Goal: Task Accomplishment & Management: Complete application form

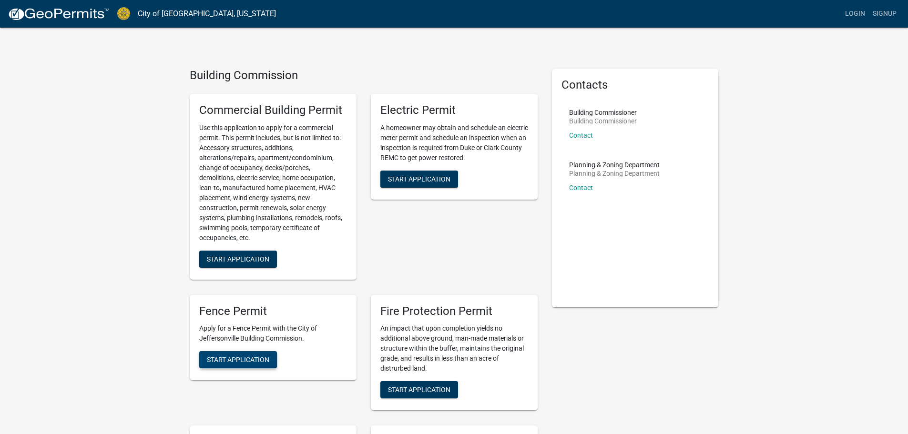
click at [233, 363] on span "Start Application" at bounding box center [238, 360] width 62 height 8
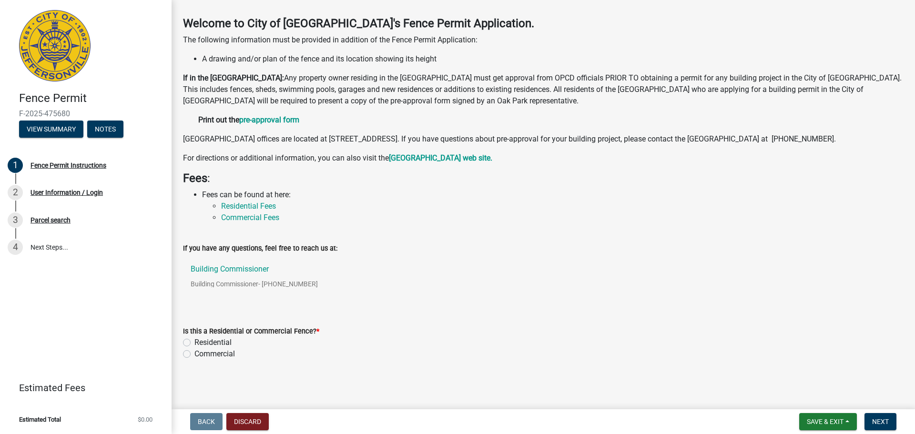
scroll to position [48, 0]
click at [195, 343] on label "Residential" at bounding box center [213, 342] width 37 height 11
click at [195, 343] on input "Residential" at bounding box center [198, 340] width 6 height 6
radio input "true"
drag, startPoint x: 358, startPoint y: 130, endPoint x: 483, endPoint y: 128, distance: 125.9
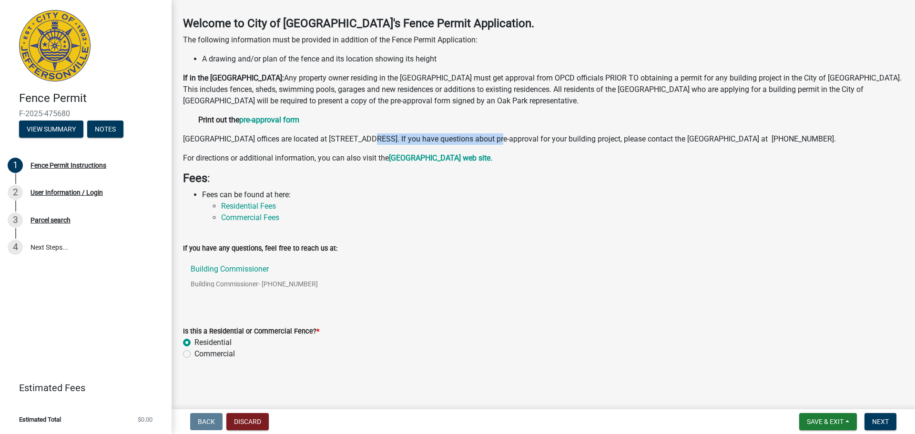
click at [483, 133] on p "Oak Park Conservancy District offices are located at 4230 Portage Place in Jeff…" at bounding box center [543, 138] width 721 height 11
click at [636, 142] on p "Oak Park Conservancy District offices are located at 4230 Portage Place in Jeff…" at bounding box center [543, 138] width 721 height 11
click at [876, 424] on span "Next" at bounding box center [881, 422] width 17 height 8
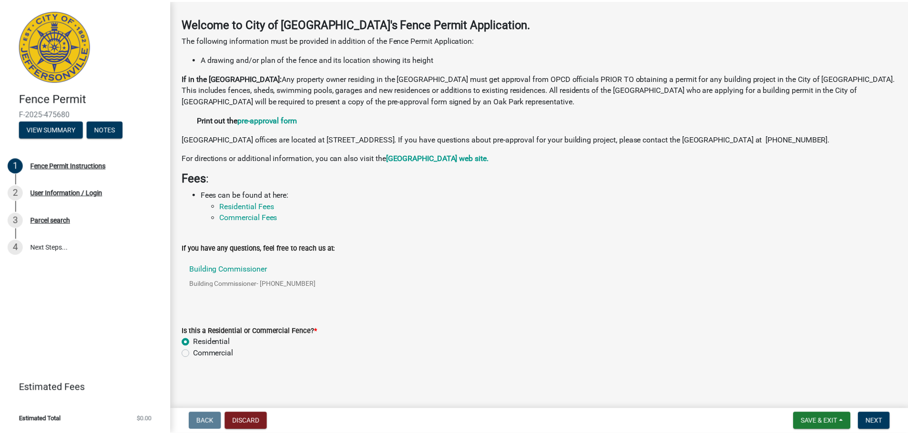
scroll to position [0, 0]
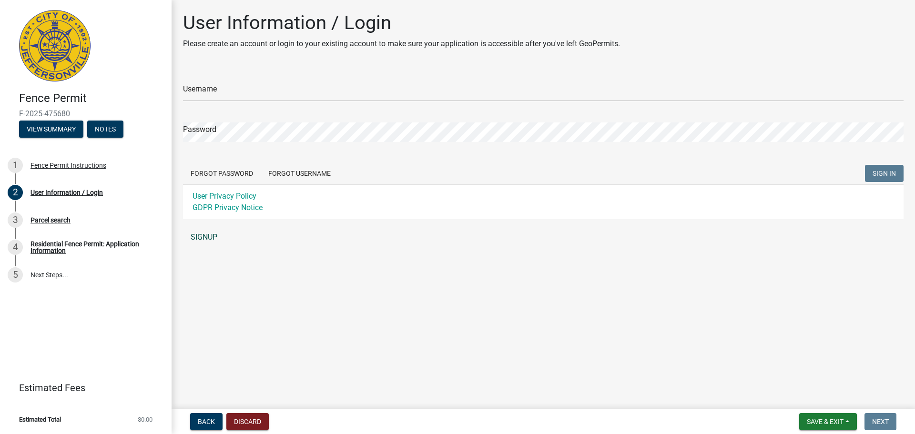
click at [204, 236] on link "SIGNUP" at bounding box center [543, 237] width 721 height 19
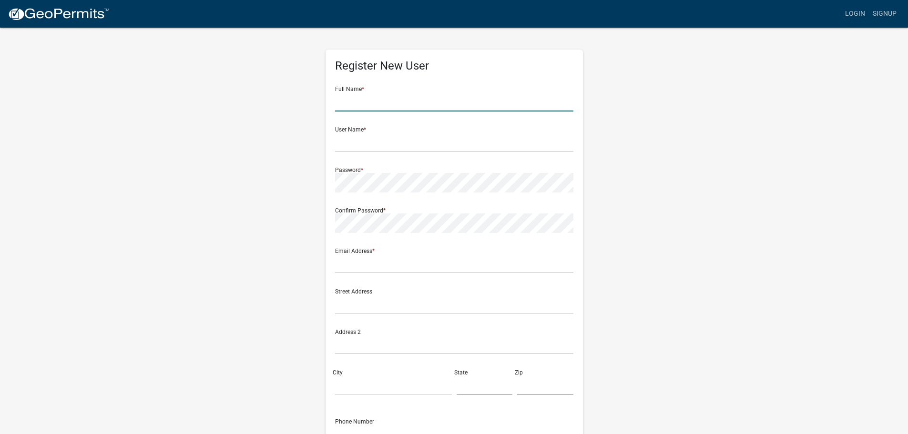
click at [368, 97] on input "text" at bounding box center [454, 102] width 238 height 20
type input "[PERSON_NAME]"
type input "7414 gatewood dr."
type input "crestwood"
type input "KY"
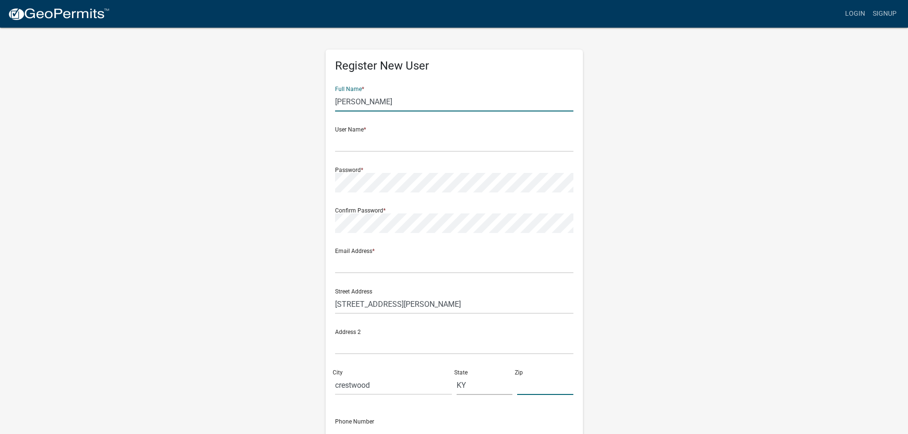
type input "40014"
type input "5024181008"
click at [376, 144] on input "text" at bounding box center [454, 143] width 238 height 20
type input "m"
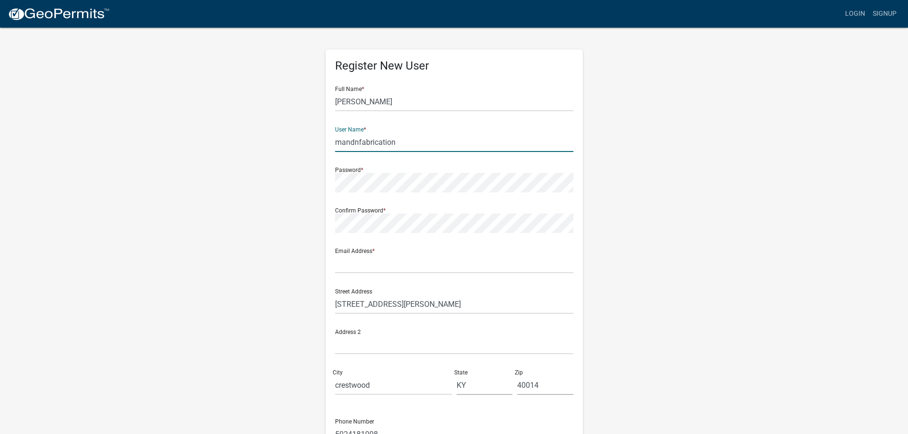
type input "mandnfabrication"
click at [393, 270] on input "text" at bounding box center [454, 264] width 238 height 20
type input "n"
type input "[EMAIL_ADDRESS][DOMAIN_NAME]"
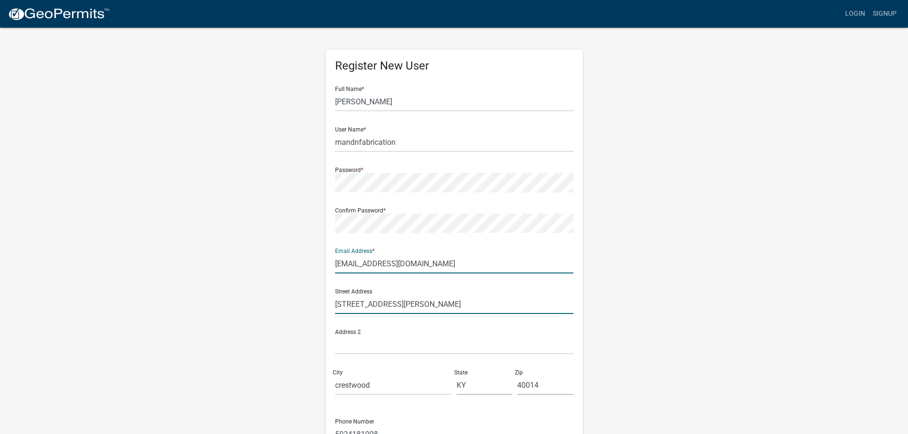
drag, startPoint x: 416, startPoint y: 307, endPoint x: 332, endPoint y: 306, distance: 83.9
click at [335, 307] on input "7414 gatewood dr." at bounding box center [454, 305] width 238 height 20
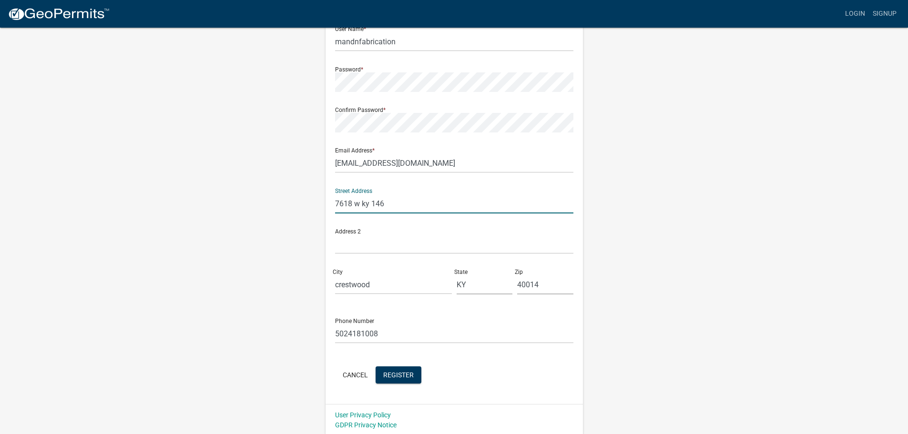
scroll to position [103, 0]
type input "7618 w ky 146"
drag, startPoint x: 398, startPoint y: 285, endPoint x: 335, endPoint y: 280, distance: 62.6
click at [338, 281] on input "crestwood" at bounding box center [393, 283] width 117 height 20
type input "pewee valley"
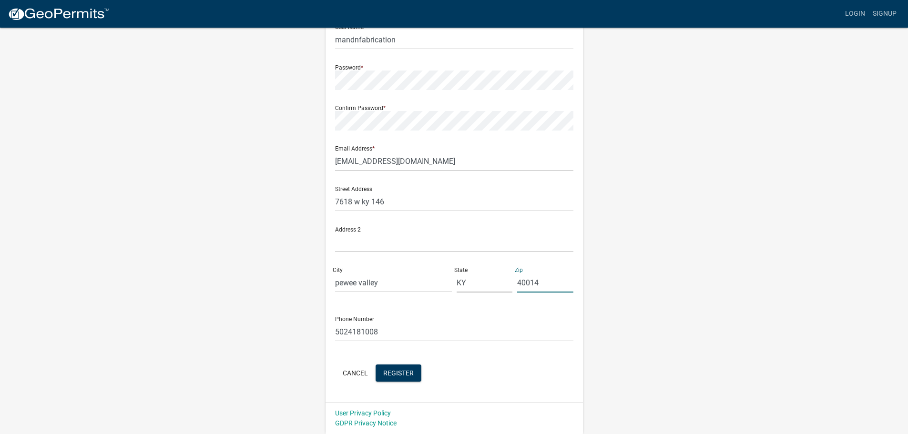
click at [538, 281] on input "40014" at bounding box center [545, 283] width 56 height 20
type input "40056"
click at [688, 188] on div "Register New User Full Name * nicholas newton User Name * mandnfabrication Pass…" at bounding box center [455, 179] width 544 height 510
click at [410, 372] on span "Register" at bounding box center [398, 373] width 31 height 8
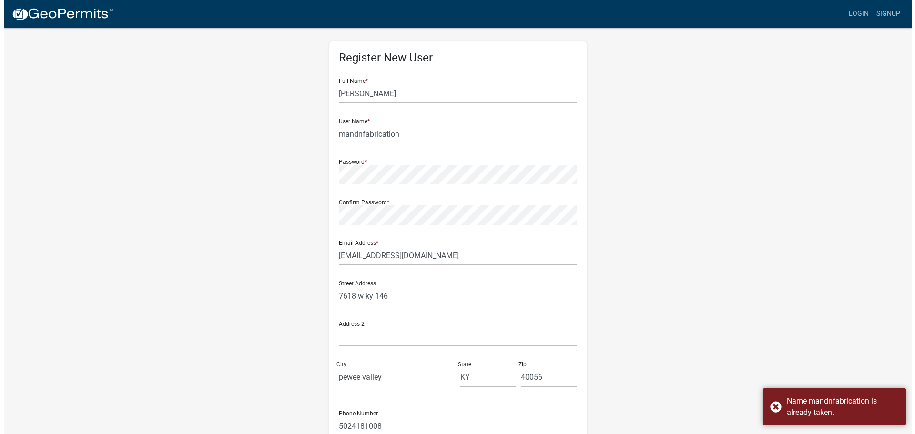
scroll to position [0, 0]
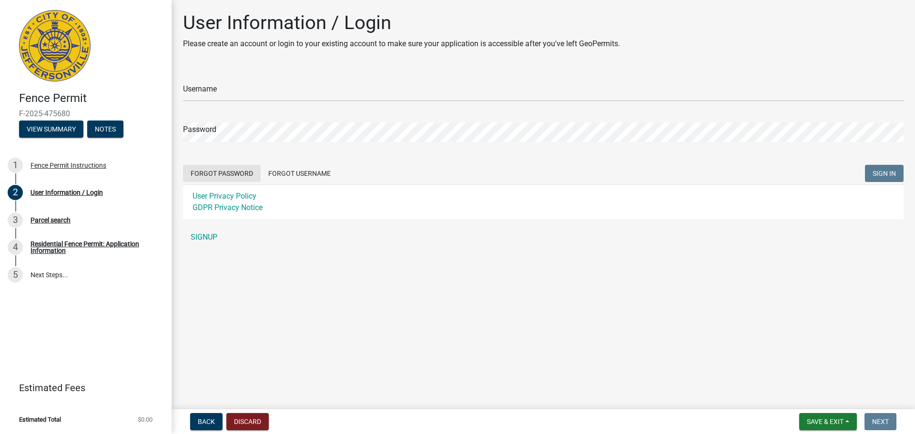
click at [205, 171] on button "Forgot Password" at bounding box center [222, 173] width 78 height 17
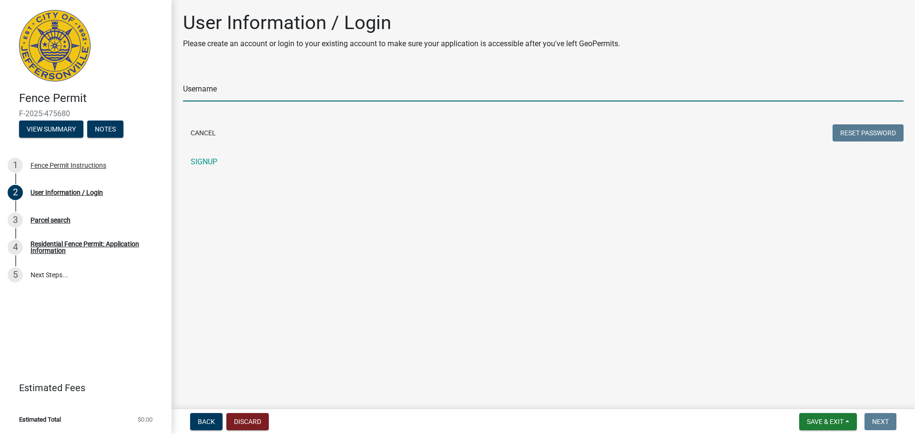
click at [229, 91] on input "Username" at bounding box center [543, 92] width 721 height 20
type input "mandnfabrication"
click at [872, 132] on button "Reset Password" at bounding box center [868, 132] width 71 height 17
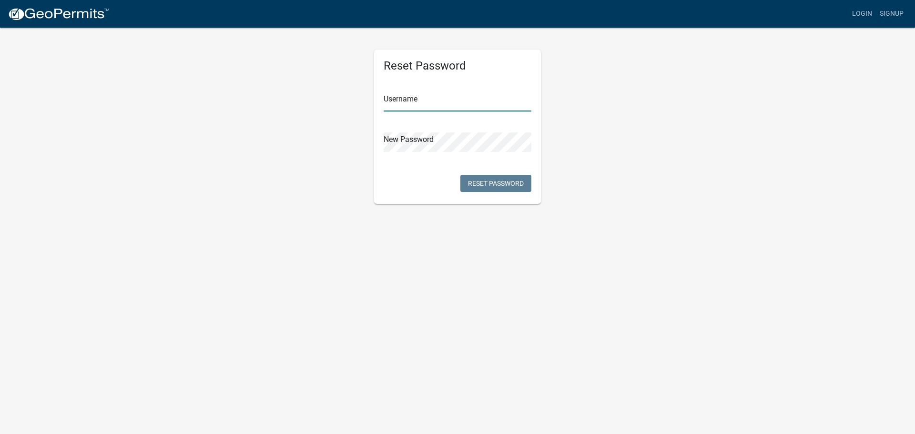
click at [452, 95] on input "text" at bounding box center [458, 102] width 148 height 20
type input "L"
type input "mandnfabrication"
click at [466, 183] on button "Reset Password" at bounding box center [496, 183] width 71 height 17
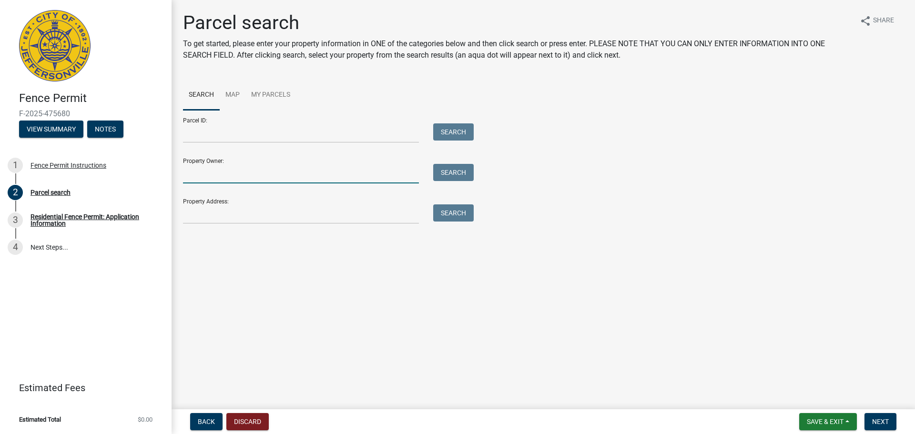
click at [243, 171] on input "Property Owner:" at bounding box center [301, 174] width 236 height 20
click at [268, 211] on input "Property Address:" at bounding box center [301, 215] width 236 height 20
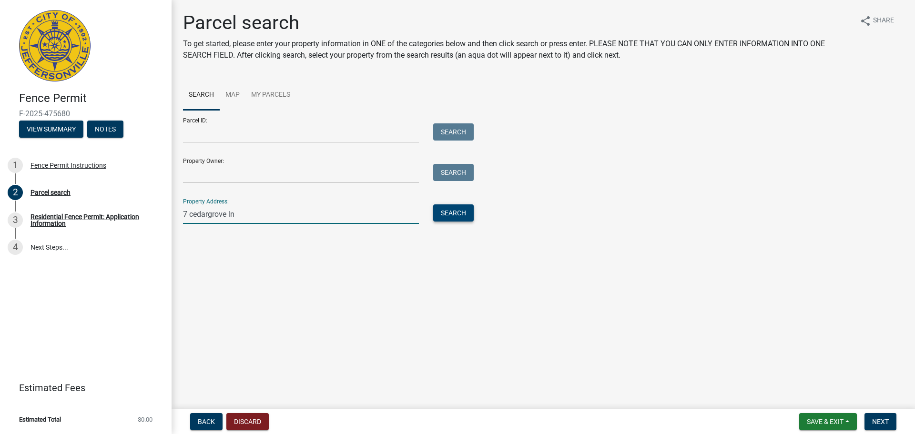
type input "7 cedargrove ln"
click at [468, 215] on button "Search" at bounding box center [453, 213] width 41 height 17
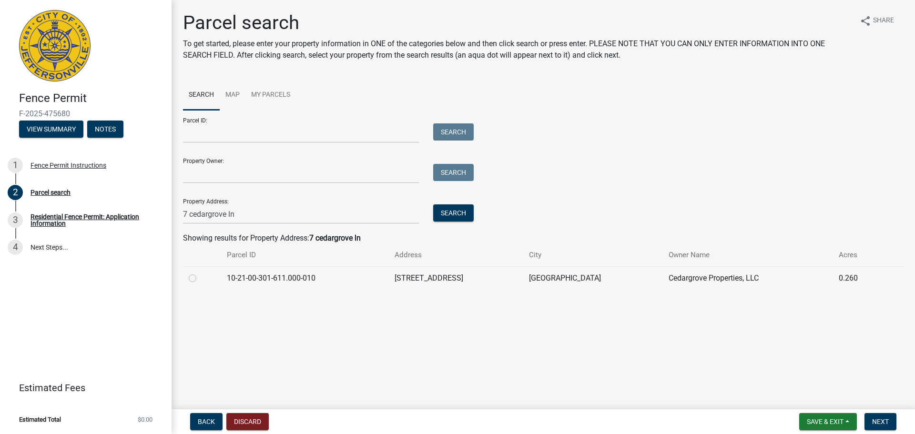
click at [200, 273] on label at bounding box center [200, 273] width 0 height 0
click at [200, 279] on input "radio" at bounding box center [203, 276] width 6 height 6
radio input "true"
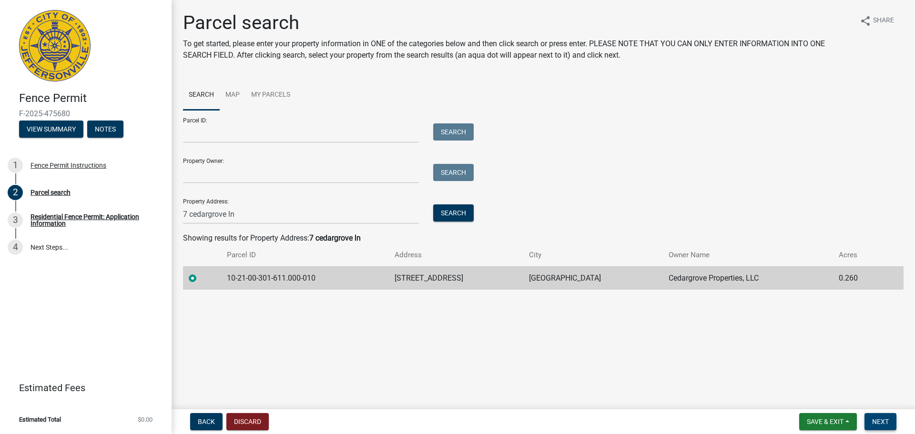
click at [887, 425] on span "Next" at bounding box center [881, 422] width 17 height 8
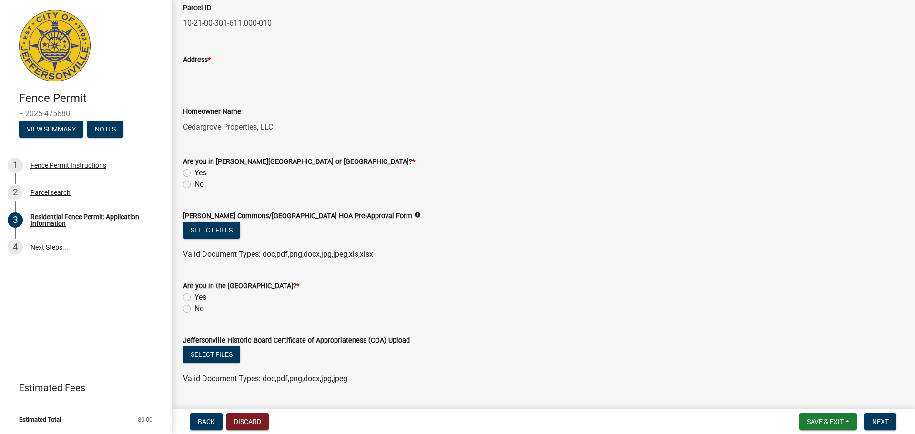
scroll to position [95, 0]
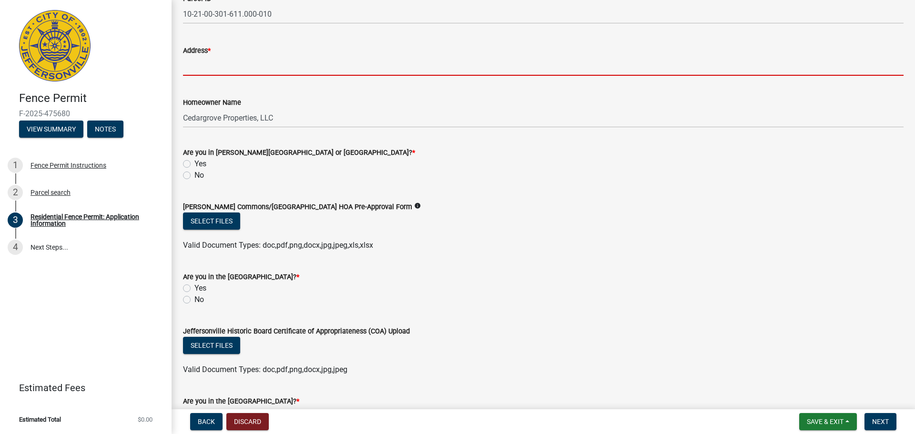
click at [234, 68] on input "Address *" at bounding box center [543, 66] width 721 height 20
click at [546, 179] on div "Are you in [PERSON_NAME][GEOGRAPHIC_DATA] or [GEOGRAPHIC_DATA]? * Yes No" at bounding box center [543, 164] width 721 height 34
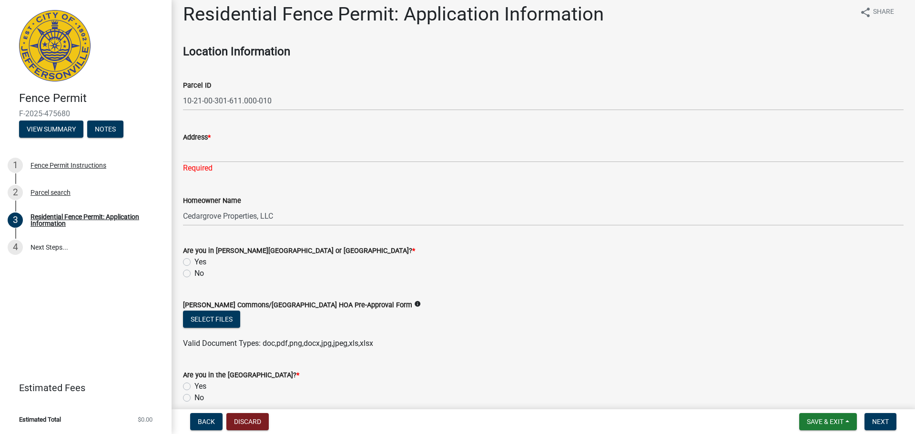
scroll to position [0, 0]
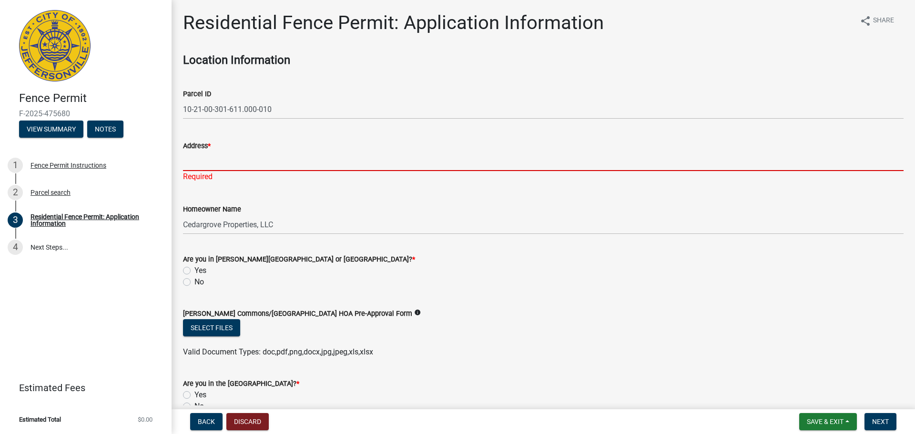
click at [241, 164] on input "Address *" at bounding box center [543, 162] width 721 height 20
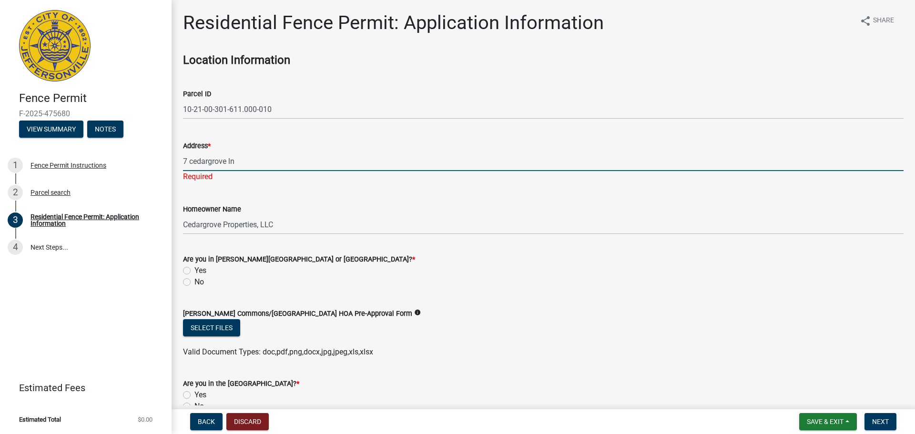
type input "7 cedargrove ln"
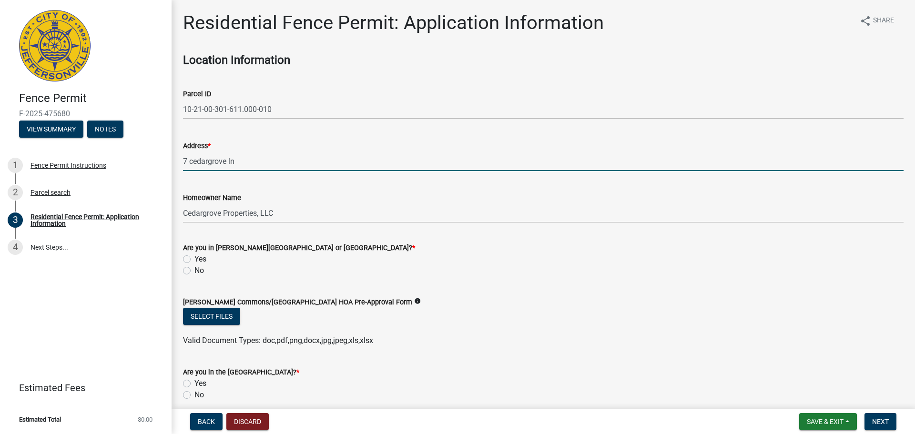
click at [195, 270] on label "No" at bounding box center [200, 270] width 10 height 11
click at [195, 270] on input "No" at bounding box center [198, 268] width 6 height 6
radio input "true"
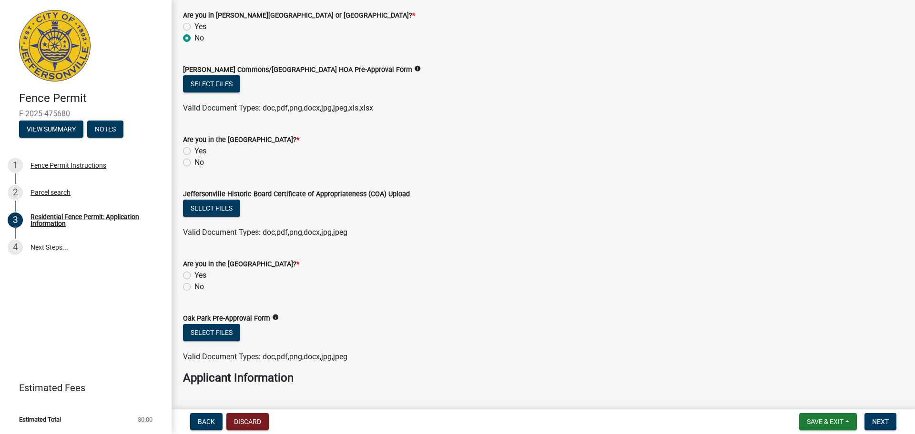
scroll to position [238, 0]
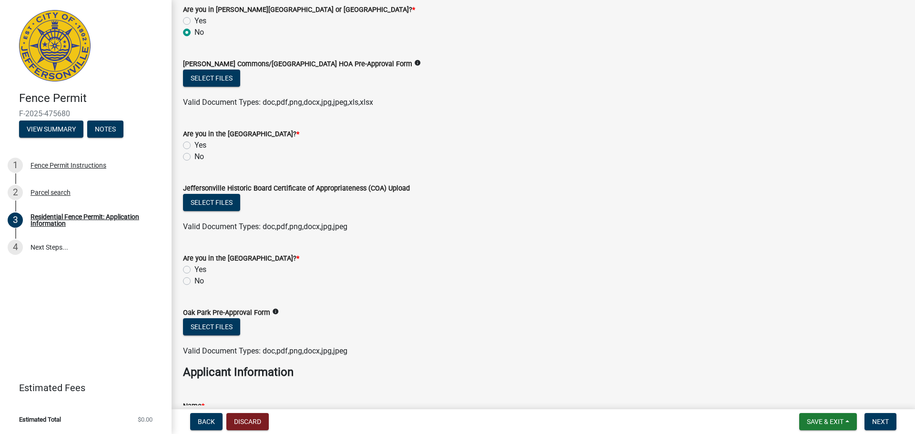
click at [195, 154] on label "No" at bounding box center [200, 156] width 10 height 11
click at [195, 154] on input "No" at bounding box center [198, 154] width 6 height 6
radio input "true"
click at [195, 280] on label "No" at bounding box center [200, 281] width 10 height 11
click at [195, 280] on input "No" at bounding box center [198, 279] width 6 height 6
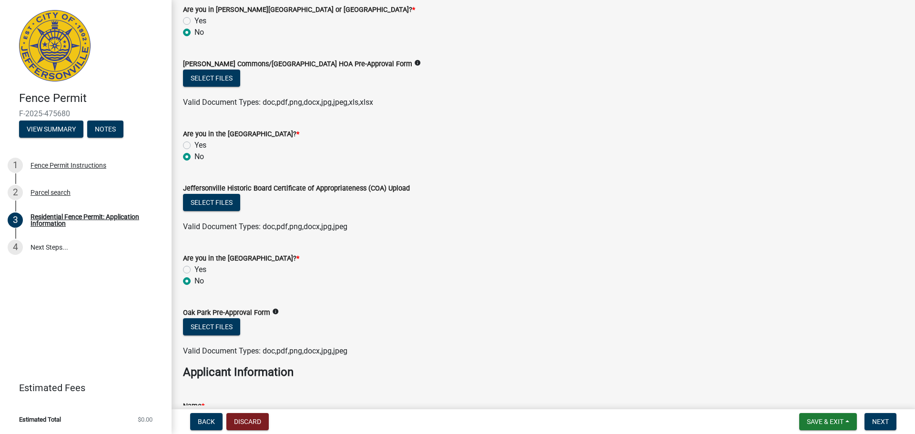
radio input "true"
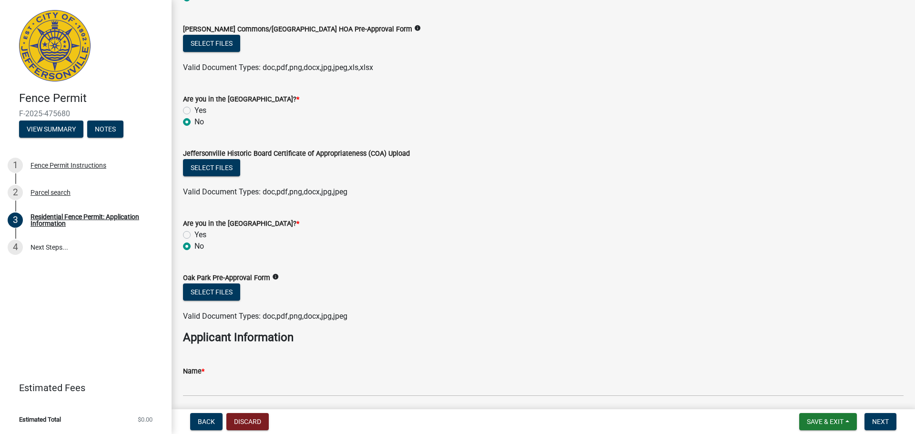
scroll to position [381, 0]
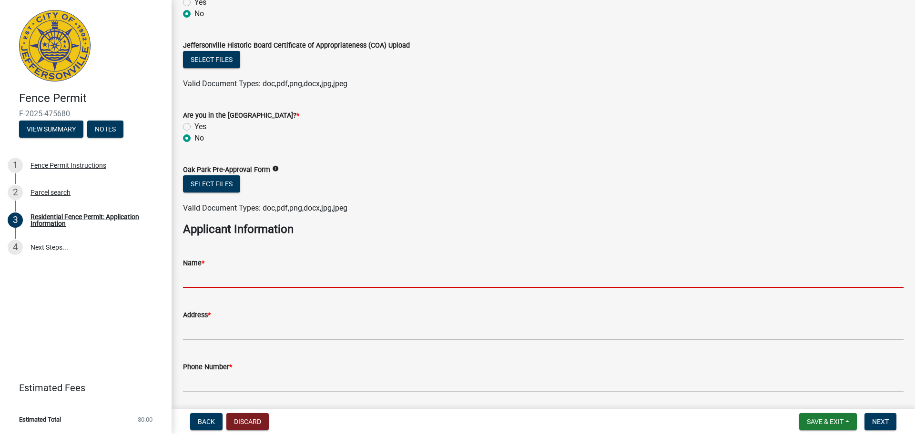
click at [231, 279] on input "Name *" at bounding box center [543, 279] width 721 height 20
click at [286, 250] on div "Name *" at bounding box center [543, 266] width 721 height 44
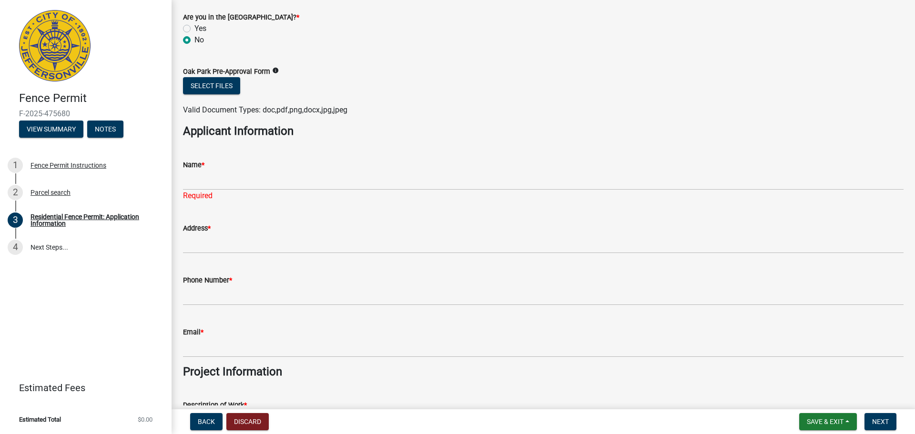
scroll to position [477, 0]
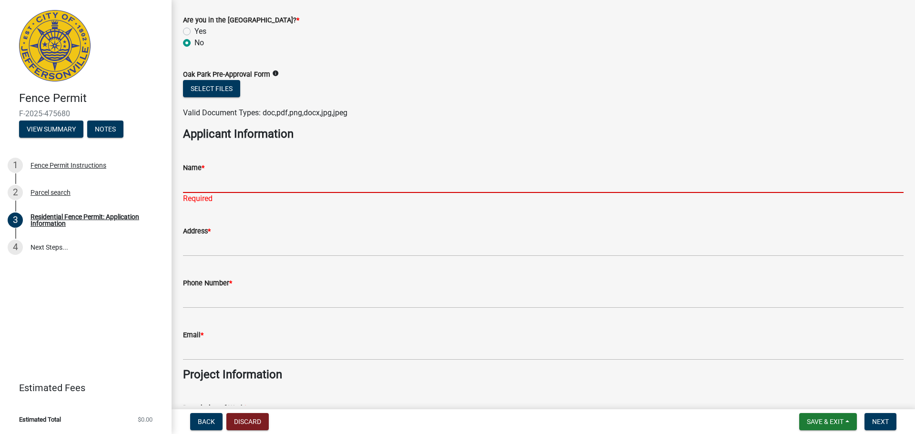
click at [236, 181] on input "Name *" at bounding box center [543, 184] width 721 height 20
type input "[PERSON_NAME]"
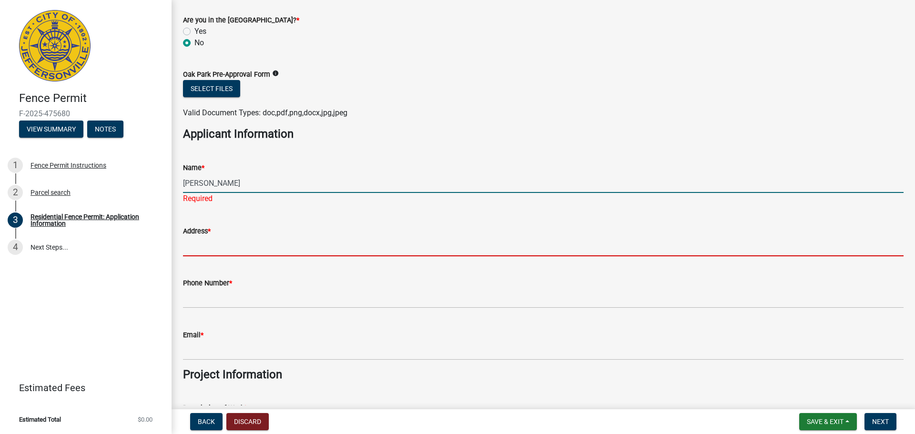
click at [246, 248] on wm-data-entity-input "Address *" at bounding box center [543, 238] width 721 height 52
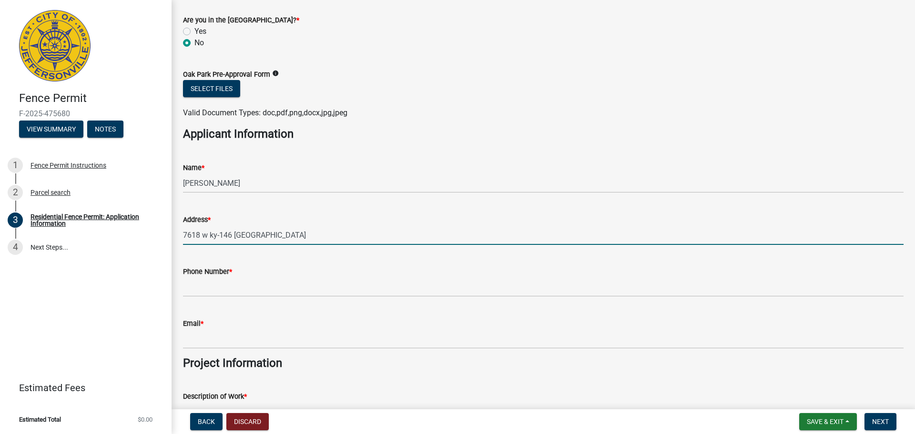
type input "7618 w ky-146 [GEOGRAPHIC_DATA]"
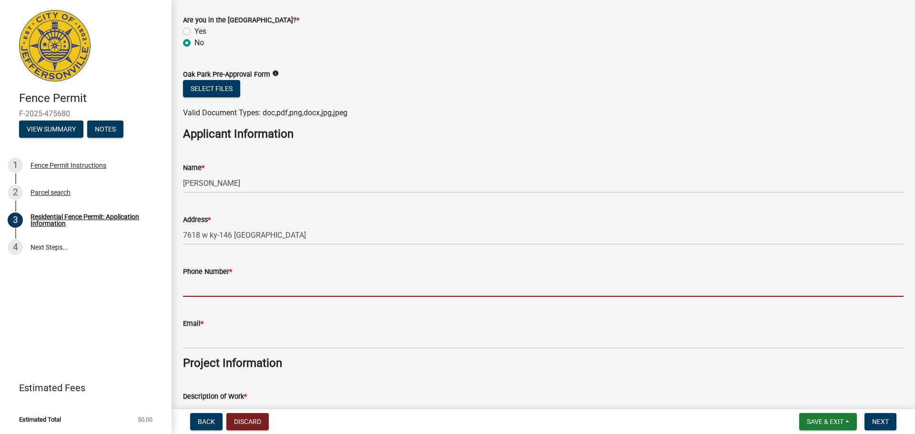
click at [226, 283] on input "Phone Number *" at bounding box center [543, 287] width 721 height 20
type input "5024181008"
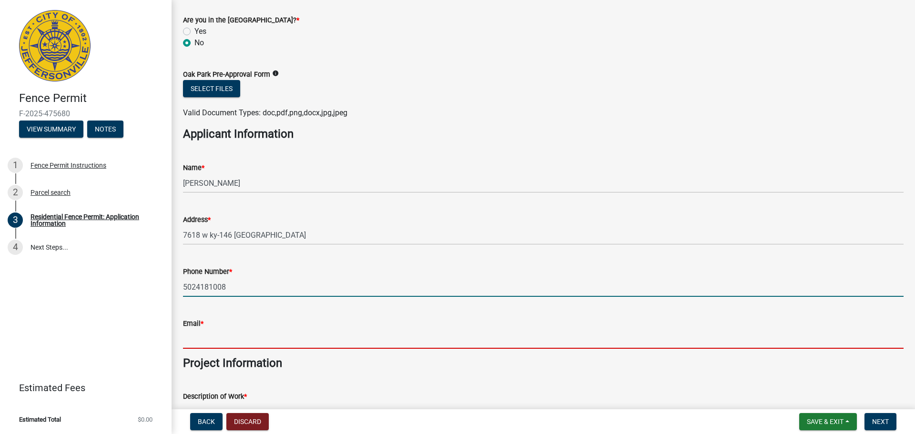
type input "[EMAIL_ADDRESS][DOMAIN_NAME]"
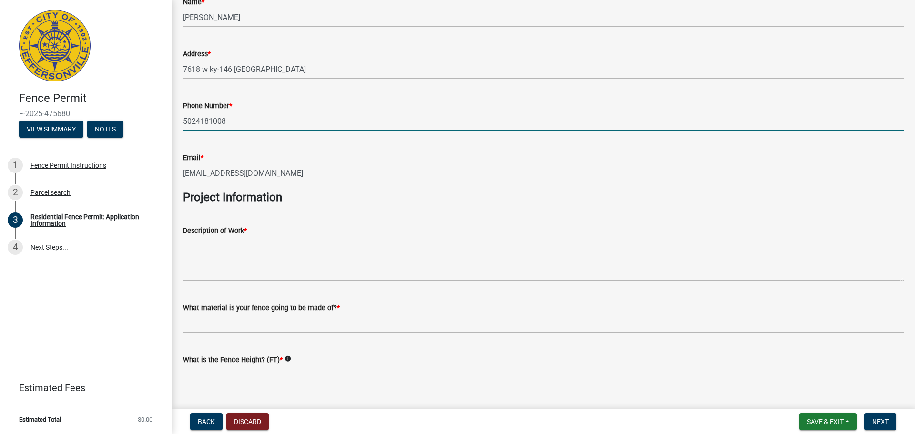
scroll to position [667, 0]
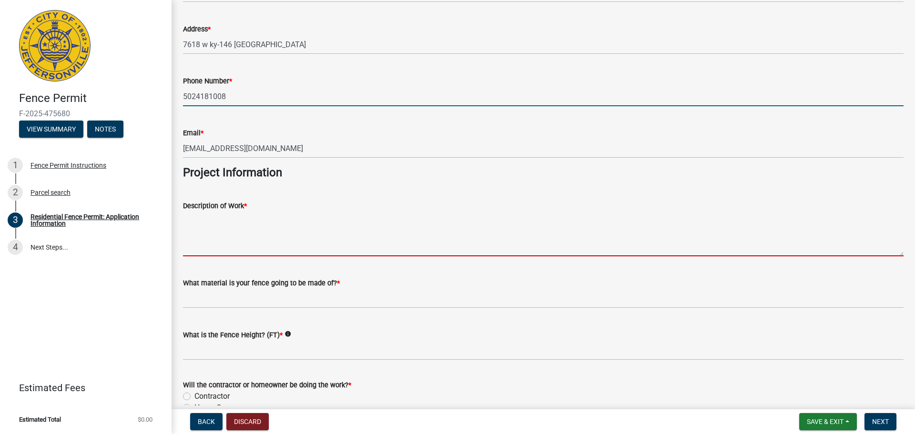
click at [219, 228] on textarea "Description of Work *" at bounding box center [543, 234] width 721 height 45
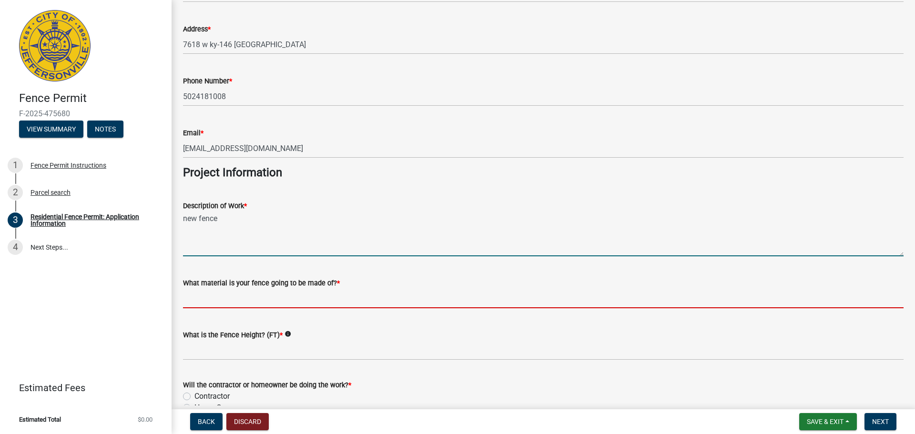
click at [291, 306] on input "What material is your fence going to be made of? *" at bounding box center [543, 299] width 721 height 20
click at [258, 228] on textarea "new fence" at bounding box center [543, 234] width 721 height 45
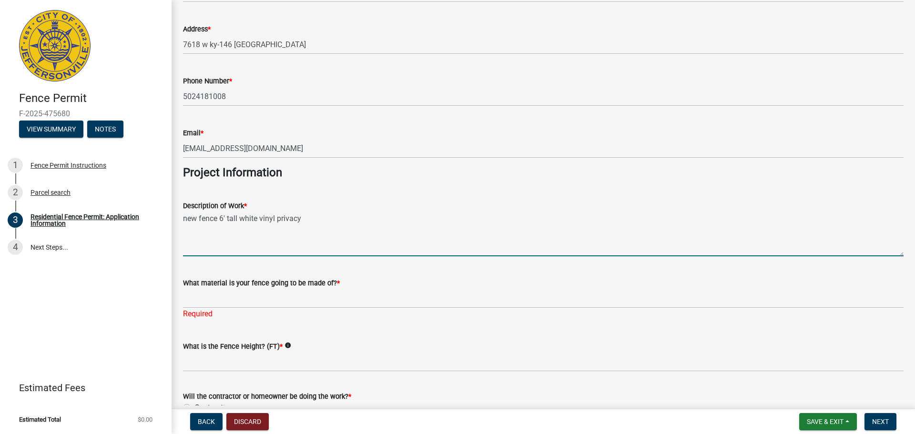
type textarea "new fence 6' tall white vinyl privacy"
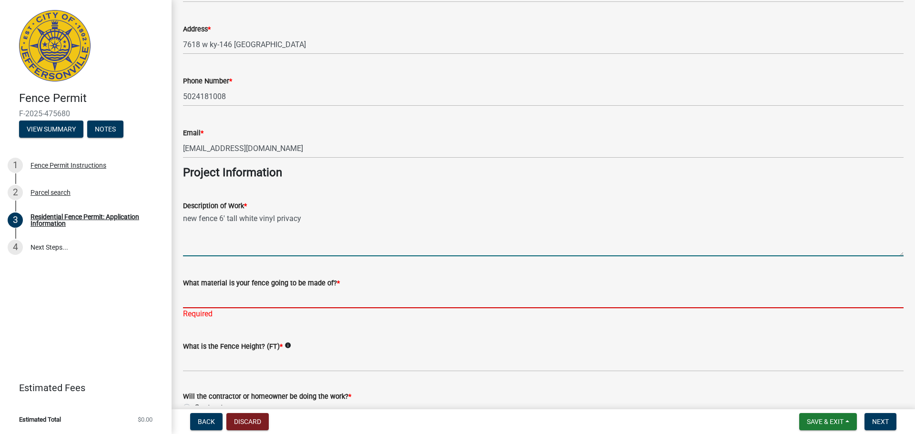
click at [236, 296] on input "What material is your fence going to be made of? *" at bounding box center [543, 299] width 721 height 20
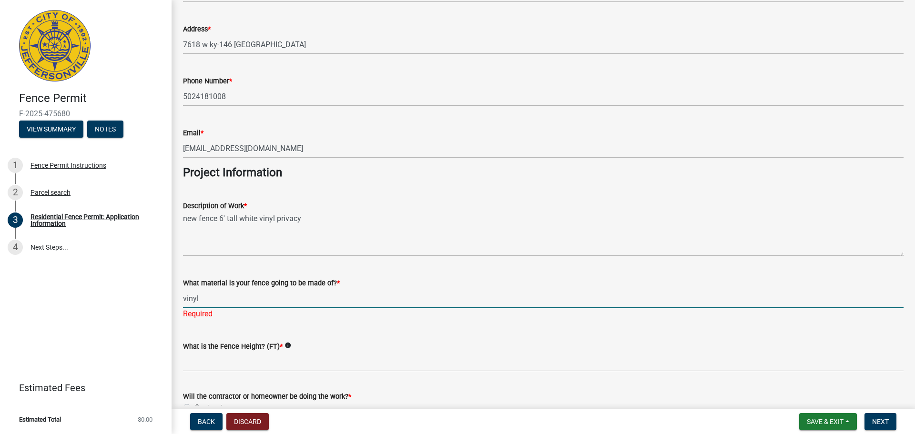
scroll to position [763, 0]
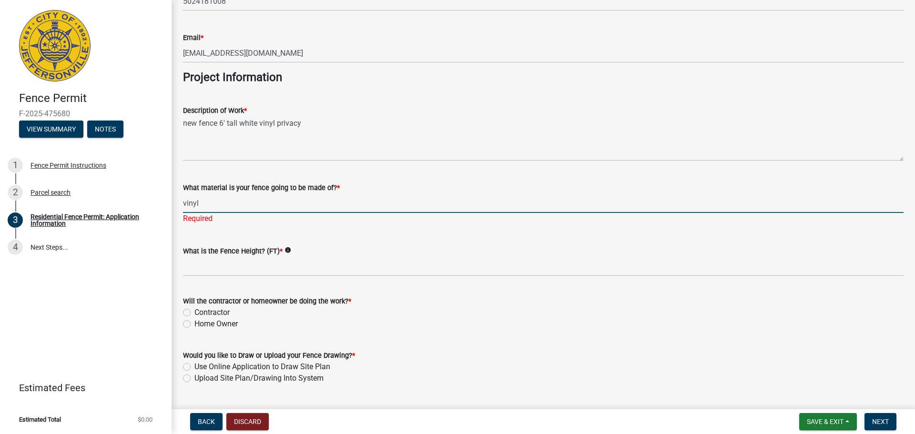
type input "vinyl"
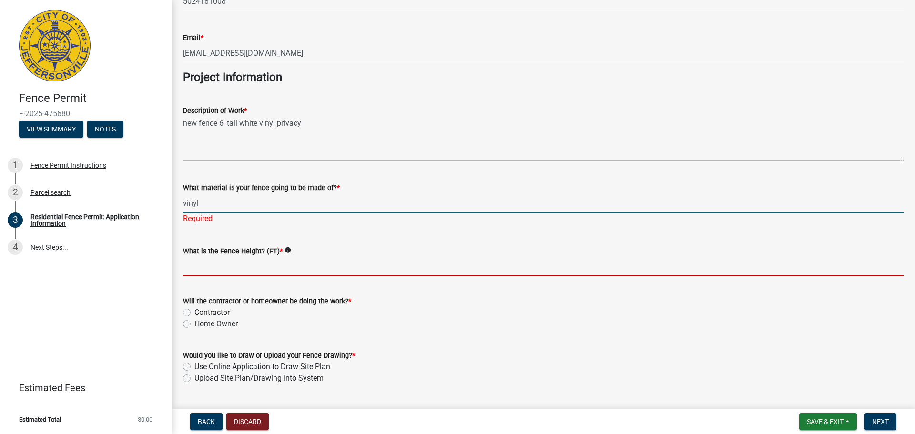
click at [253, 259] on input "What is the Fence Height? (FT) *" at bounding box center [543, 267] width 721 height 20
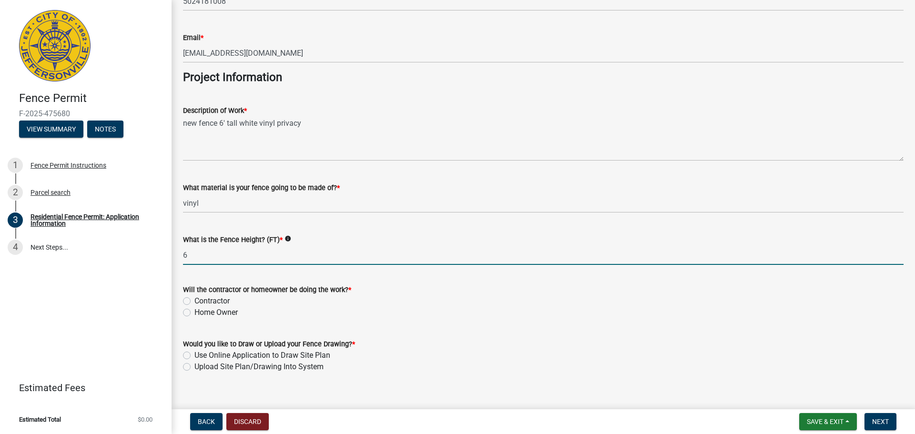
type input "6"
click at [195, 302] on label "Contractor" at bounding box center [212, 301] width 35 height 11
click at [195, 302] on input "Contractor" at bounding box center [198, 299] width 6 height 6
radio input "true"
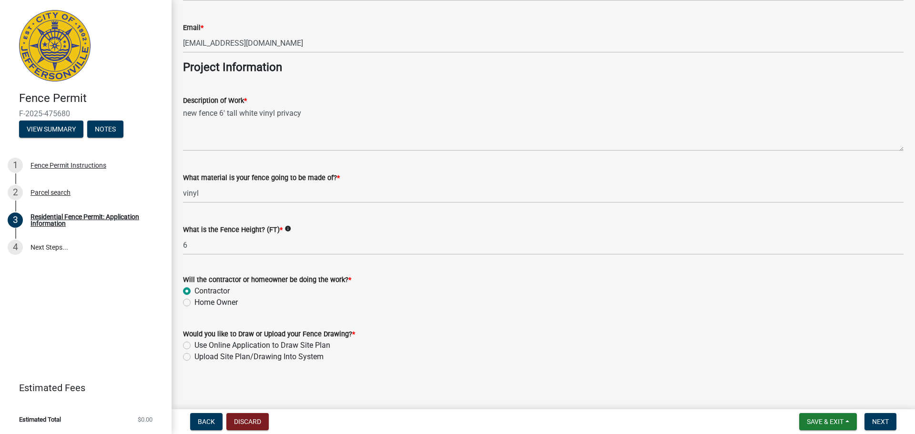
scroll to position [776, 0]
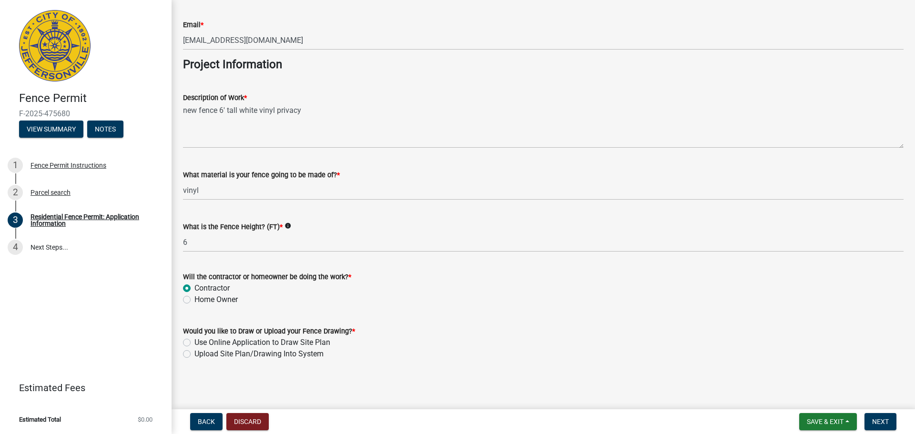
click at [191, 344] on div "Use Online Application to Draw Site Plan" at bounding box center [543, 342] width 721 height 11
click at [194, 345] on div "Use Online Application to Draw Site Plan" at bounding box center [543, 342] width 721 height 11
click at [195, 345] on label "Use Online Application to Draw Site Plan" at bounding box center [263, 342] width 136 height 11
click at [195, 343] on input "Use Online Application to Draw Site Plan" at bounding box center [198, 340] width 6 height 6
radio input "true"
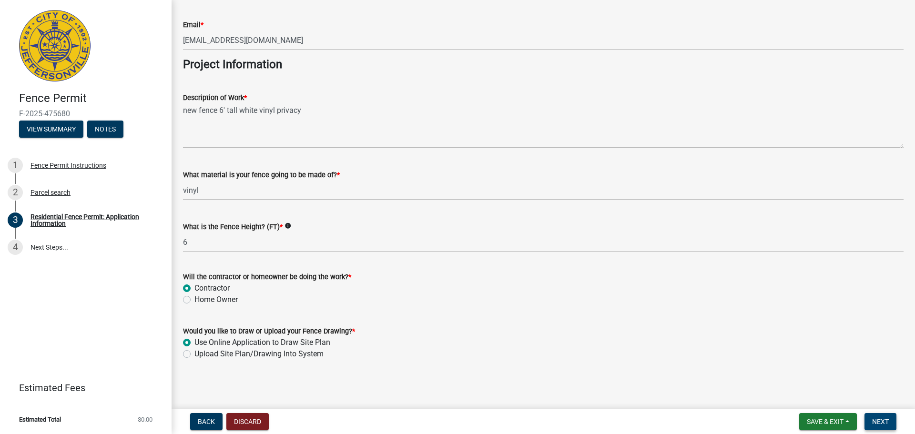
click at [878, 419] on span "Next" at bounding box center [881, 422] width 17 height 8
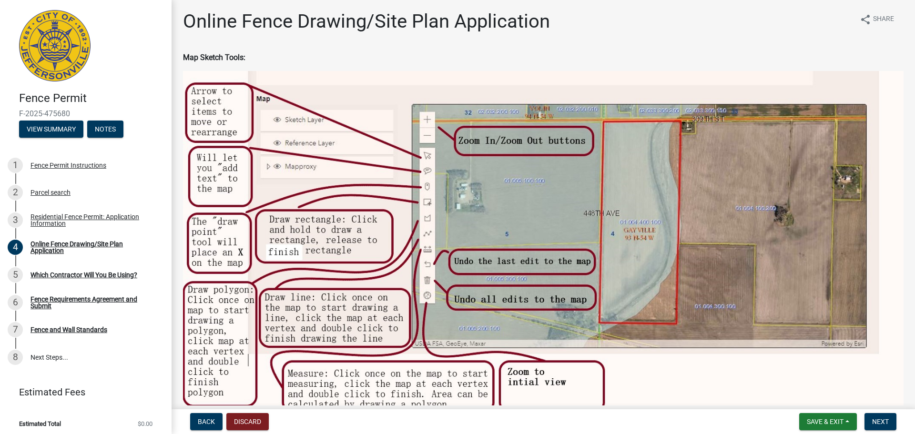
scroll to position [0, 0]
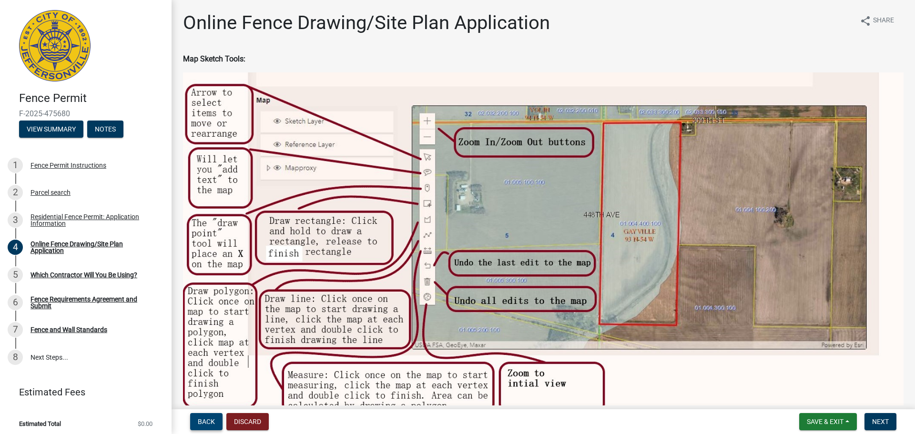
click at [197, 422] on button "Back" at bounding box center [206, 421] width 32 height 17
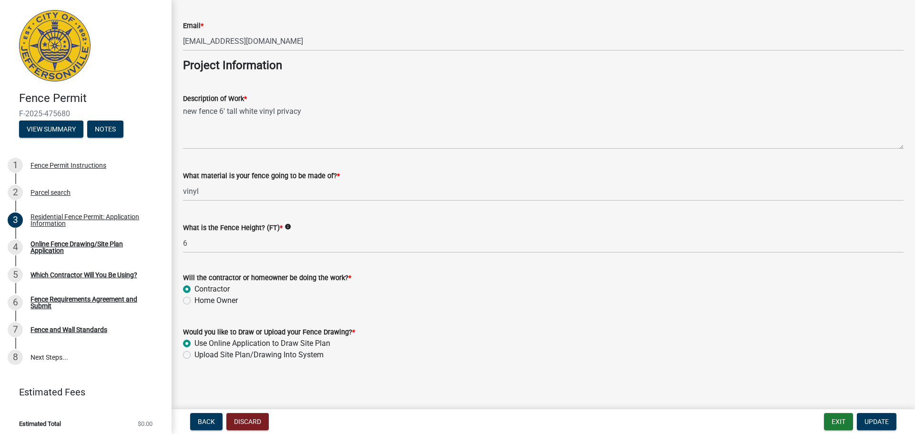
scroll to position [776, 0]
click at [195, 356] on label "Upload Site Plan/Drawing Into System" at bounding box center [259, 354] width 129 height 11
click at [195, 355] on input "Upload Site Plan/Drawing Into System" at bounding box center [198, 352] width 6 height 6
radio input "true"
click at [880, 422] on span "Update" at bounding box center [877, 422] width 24 height 8
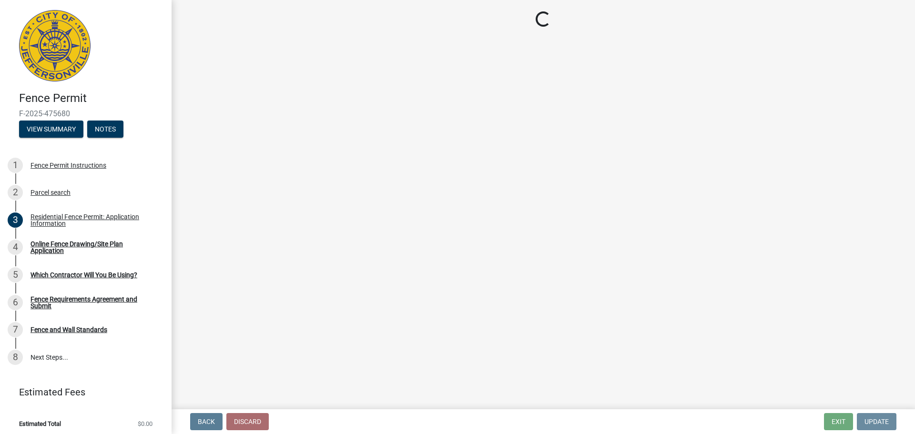
scroll to position [0, 0]
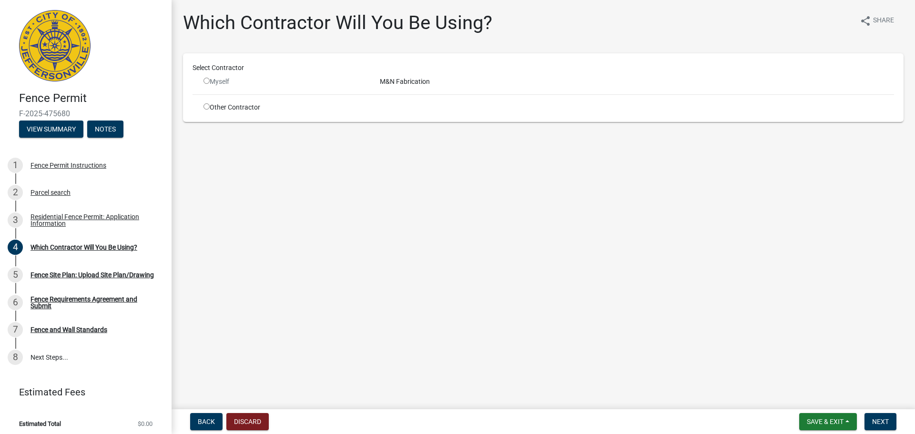
click at [205, 79] on input "radio" at bounding box center [207, 81] width 6 height 6
click at [404, 85] on div "M&N Fabrication" at bounding box center [637, 82] width 529 height 10
click at [381, 87] on div "Select Contractor Myself M&N Fabrication Other Contractor" at bounding box center [544, 88] width 702 height 50
click at [209, 81] on input "radio" at bounding box center [207, 81] width 6 height 6
click at [207, 82] on input "radio" at bounding box center [207, 81] width 6 height 6
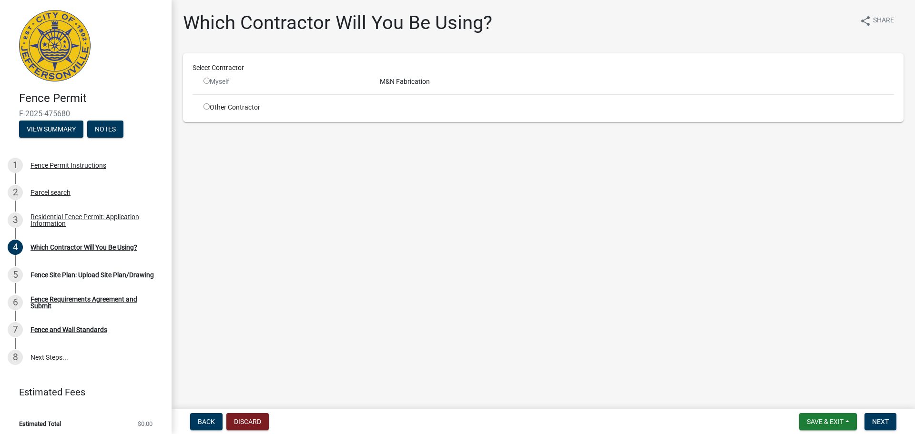
click at [207, 82] on input "radio" at bounding box center [207, 81] width 6 height 6
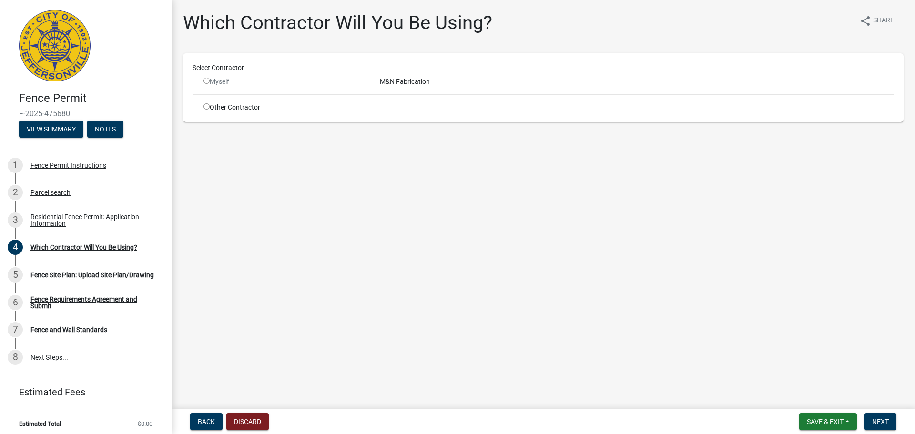
drag, startPoint x: 357, startPoint y: 82, endPoint x: 396, endPoint y: 82, distance: 39.1
click at [396, 82] on div "Myself M&N Fabrication" at bounding box center [548, 82] width 705 height 10
click at [396, 82] on div "M&N Fabrication" at bounding box center [637, 82] width 529 height 10
drag, startPoint x: 454, startPoint y: 78, endPoint x: 357, endPoint y: 78, distance: 97.7
click at [358, 78] on div "Myself M&N Fabrication" at bounding box center [548, 82] width 705 height 10
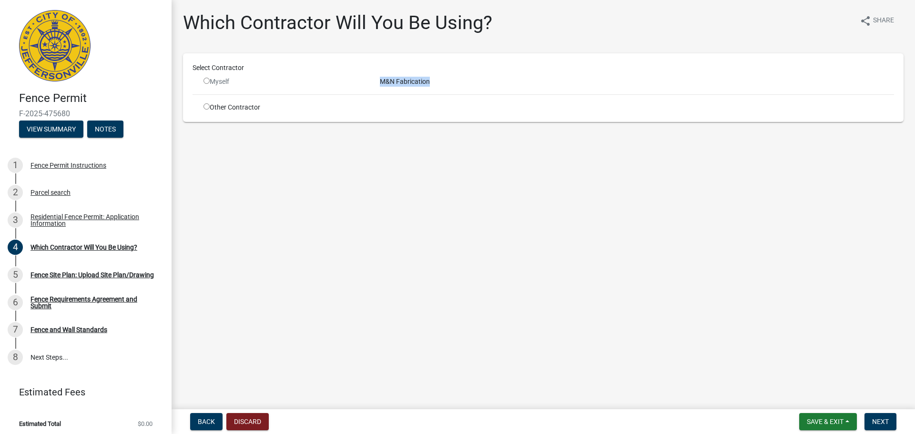
click at [300, 81] on div "Myself" at bounding box center [285, 82] width 162 height 10
click at [208, 84] on div "Myself" at bounding box center [285, 82] width 162 height 10
click at [208, 83] on input "radio" at bounding box center [207, 81] width 6 height 6
radio input "false"
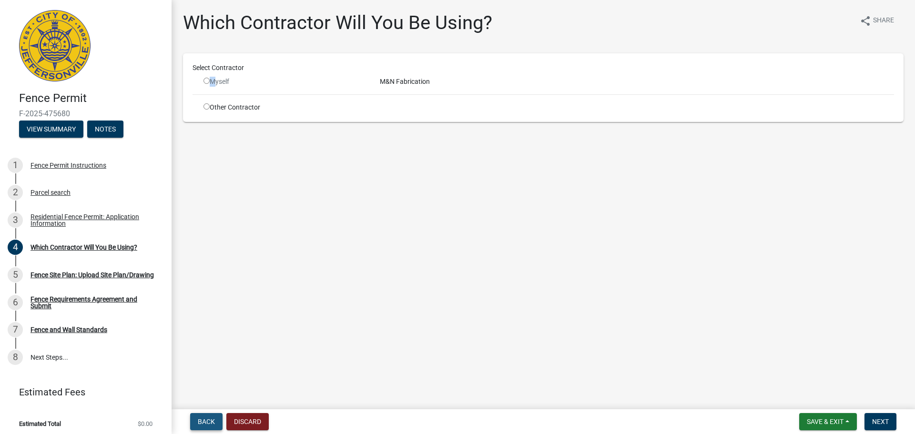
click at [210, 416] on button "Back" at bounding box center [206, 421] width 32 height 17
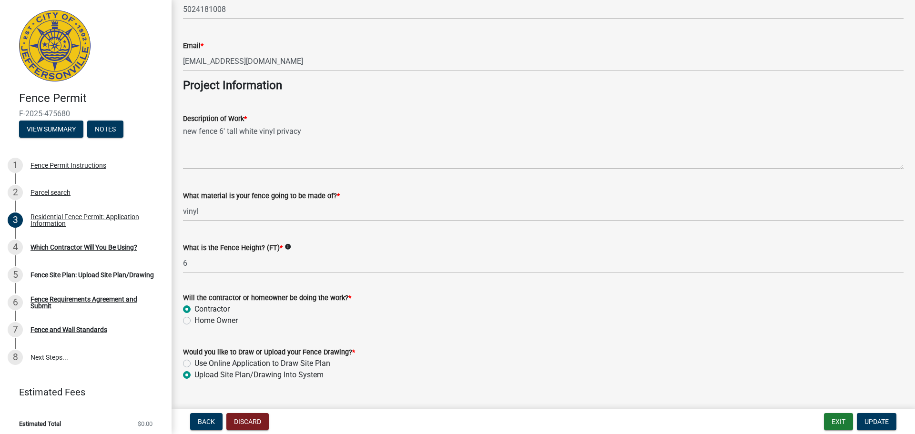
scroll to position [763, 0]
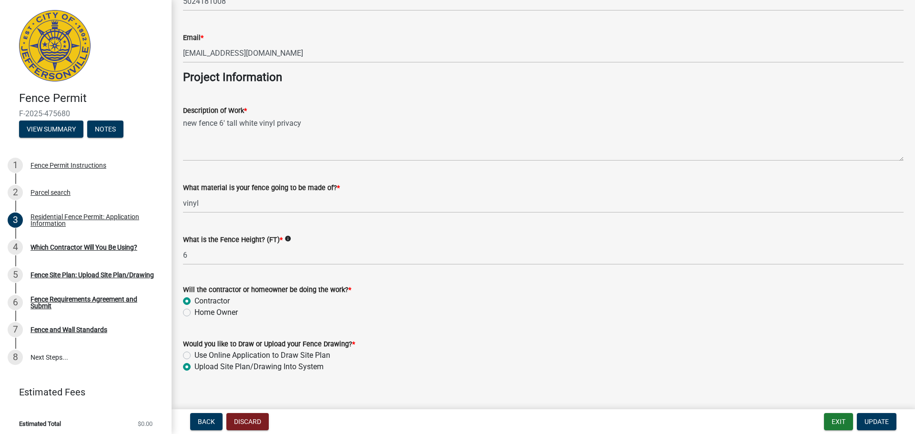
click at [195, 314] on label "Home Owner" at bounding box center [216, 312] width 43 height 11
click at [195, 313] on input "Home Owner" at bounding box center [198, 310] width 6 height 6
radio input "true"
click at [195, 303] on label "Contractor" at bounding box center [212, 301] width 35 height 11
click at [195, 302] on input "Contractor" at bounding box center [198, 299] width 6 height 6
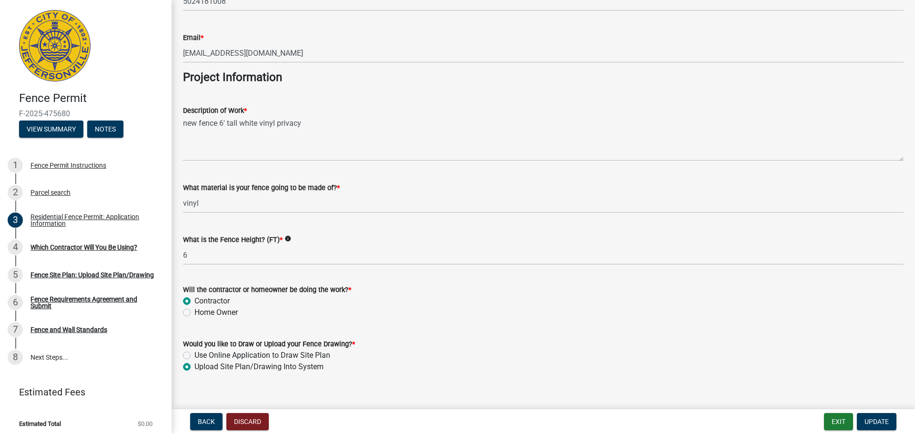
radio input "true"
click at [877, 424] on span "Update" at bounding box center [877, 422] width 24 height 8
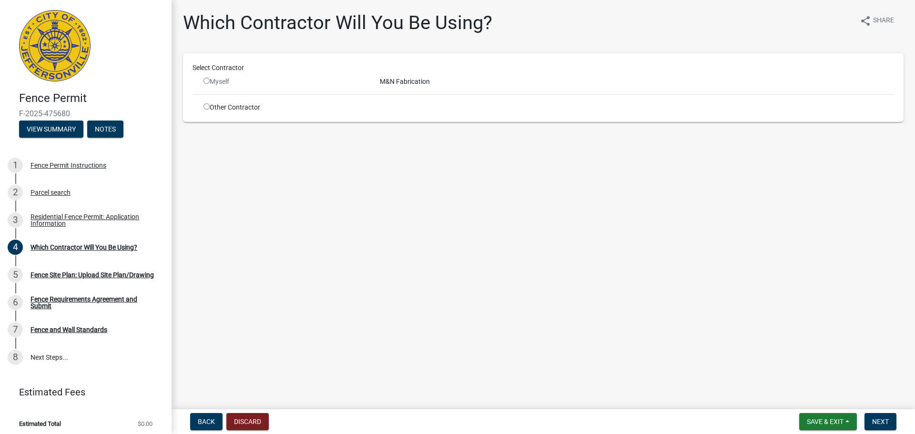
click at [208, 82] on input "radio" at bounding box center [207, 81] width 6 height 6
radio input "false"
click at [207, 106] on input "radio" at bounding box center [207, 106] width 6 height 6
radio input "true"
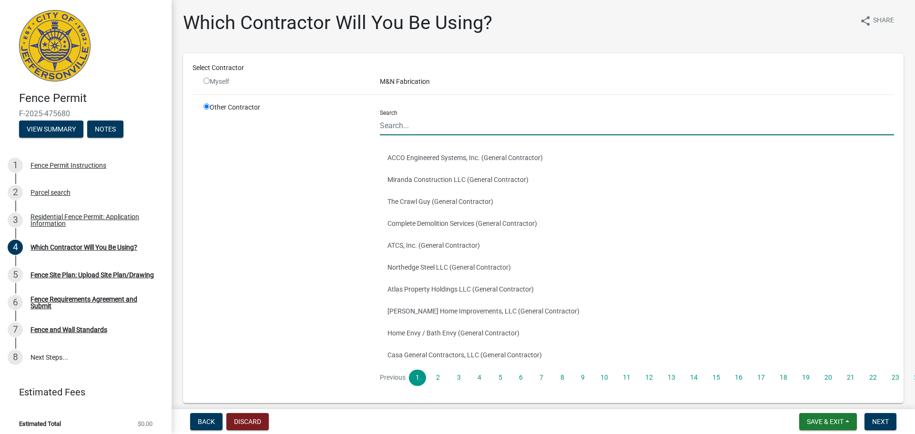
click at [436, 126] on input "Search" at bounding box center [637, 126] width 514 height 20
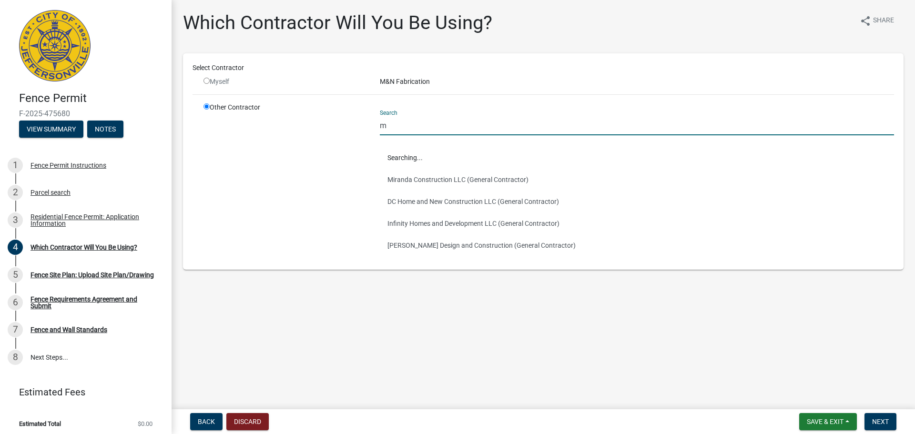
type input "m"
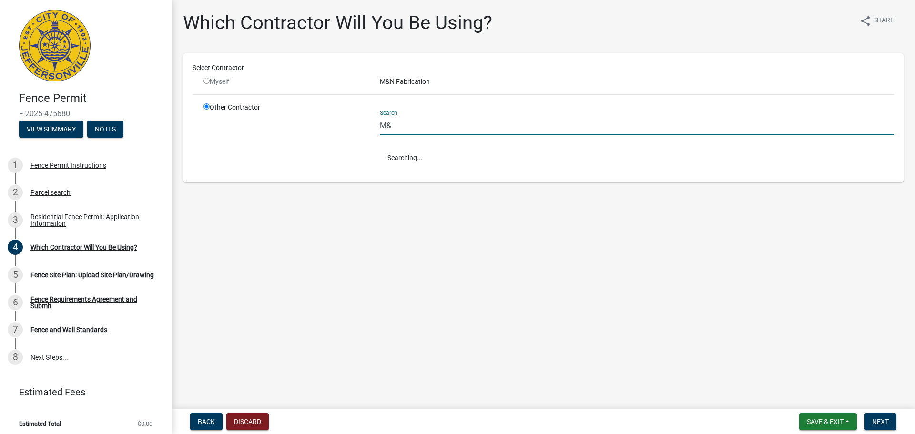
type input "M"
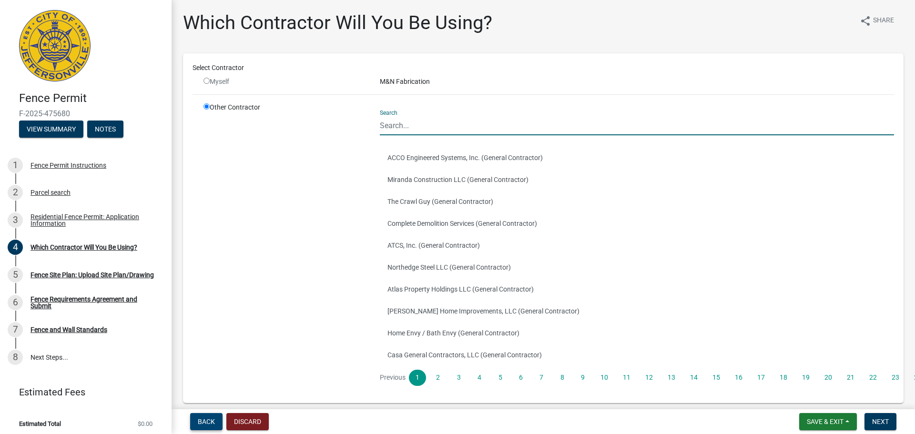
click at [213, 423] on span "Back" at bounding box center [206, 422] width 17 height 8
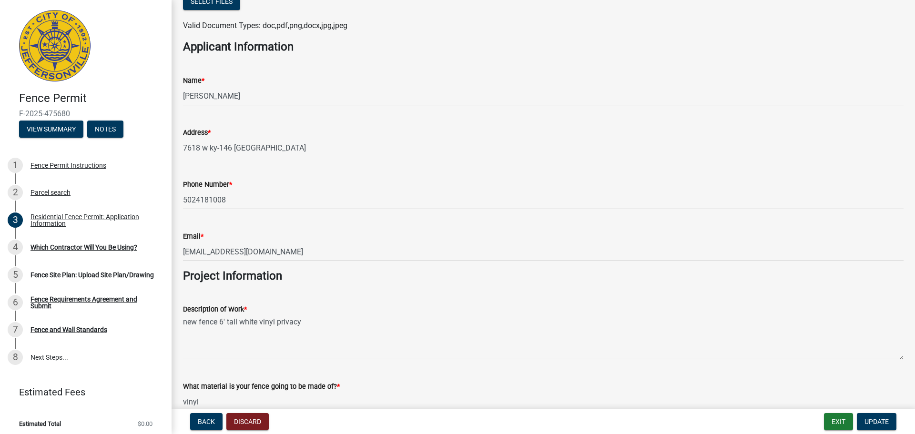
scroll to position [715, 0]
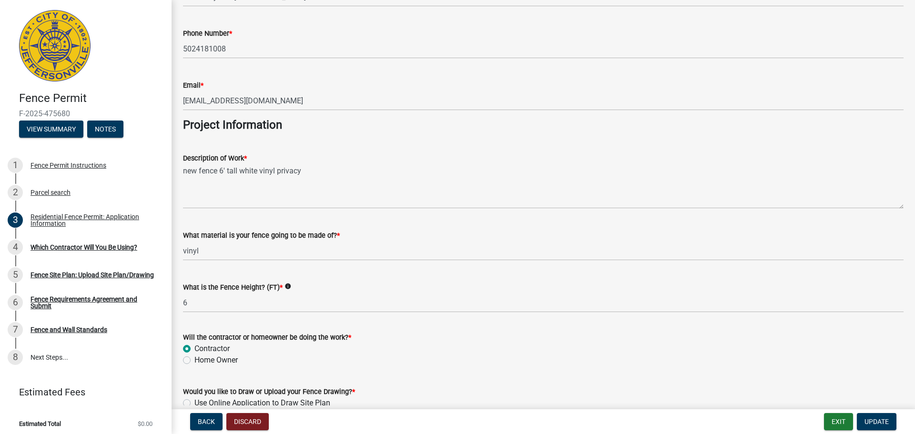
drag, startPoint x: 186, startPoint y: 358, endPoint x: 205, endPoint y: 363, distance: 19.0
click at [195, 358] on label "Home Owner" at bounding box center [216, 360] width 43 height 11
click at [195, 358] on input "Home Owner" at bounding box center [198, 358] width 6 height 6
radio input "true"
click at [882, 422] on span "Update" at bounding box center [877, 422] width 24 height 8
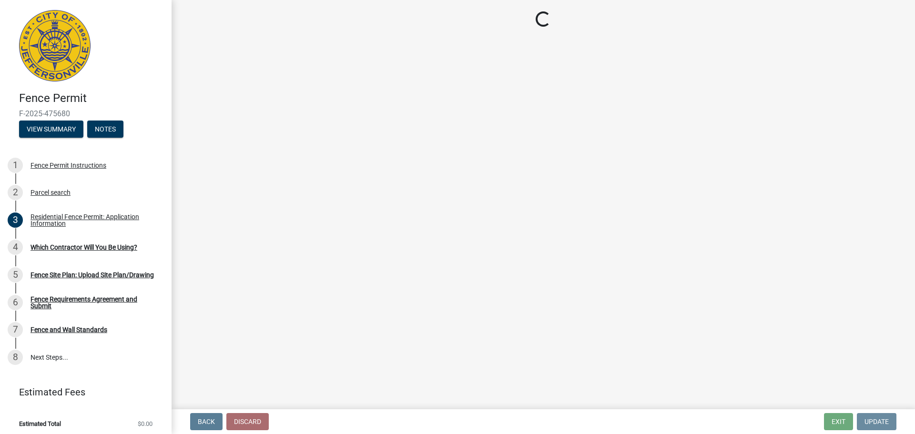
scroll to position [0, 0]
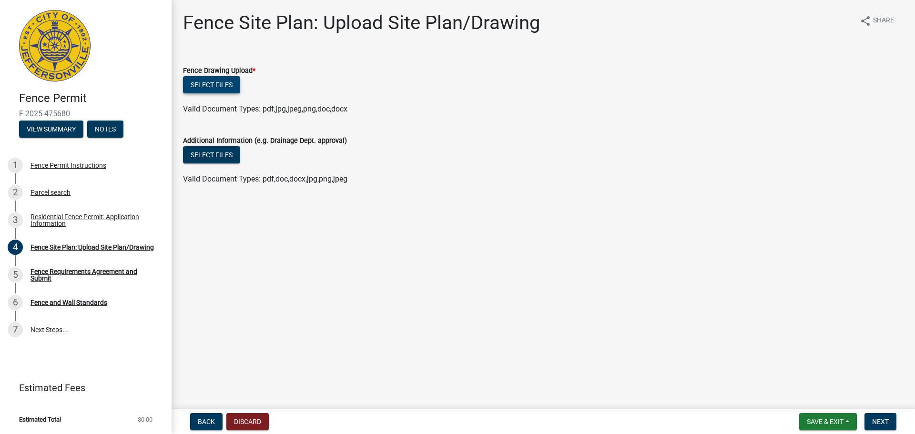
click at [206, 86] on button "Select files" at bounding box center [211, 84] width 57 height 17
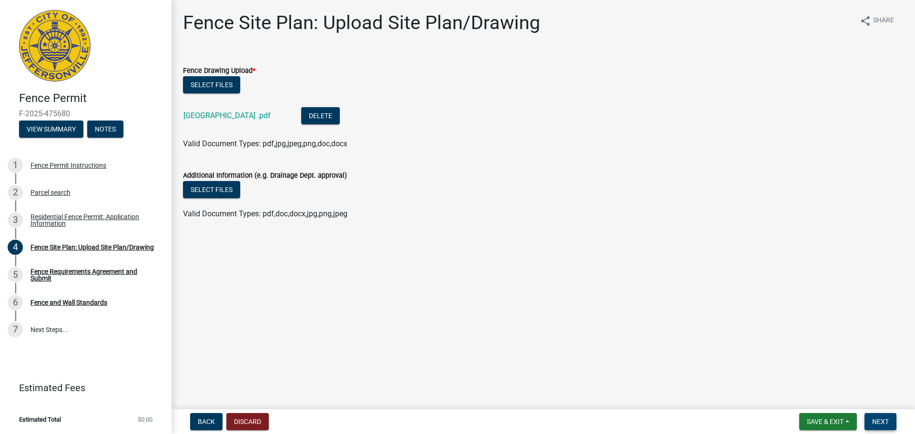
click at [878, 417] on button "Next" at bounding box center [881, 421] width 32 height 17
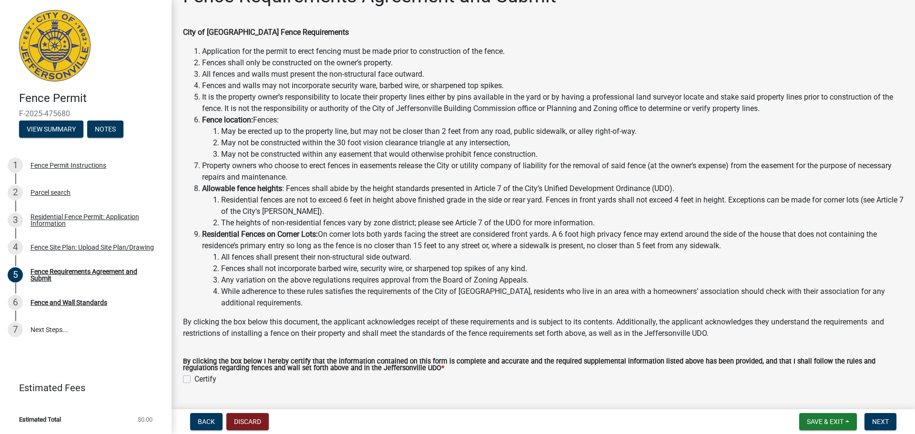
scroll to position [48, 0]
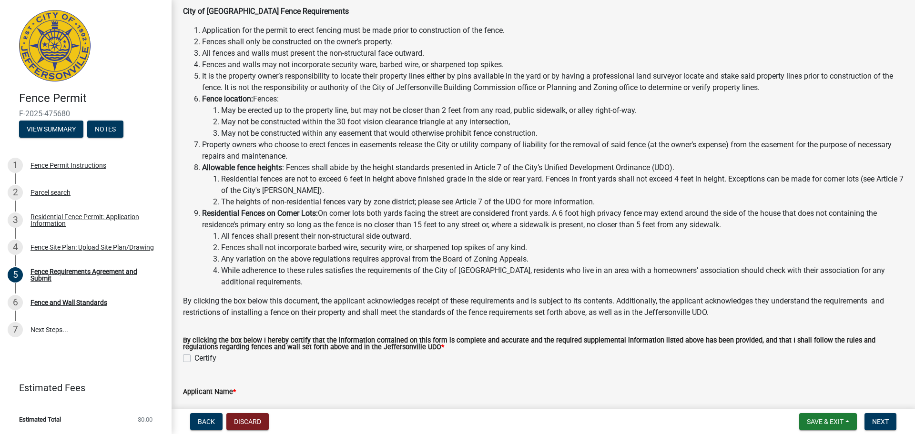
click at [195, 358] on label "Certify" at bounding box center [206, 358] width 22 height 11
click at [195, 358] on input "Certify" at bounding box center [198, 356] width 6 height 6
checkbox input "true"
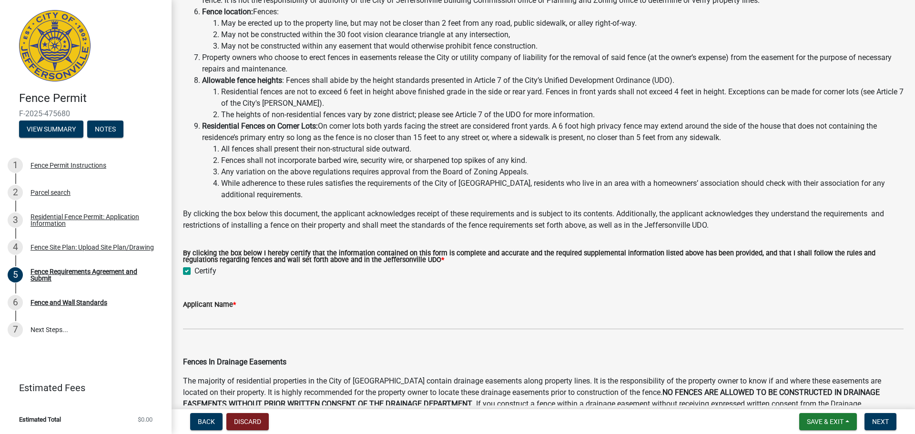
scroll to position [143, 0]
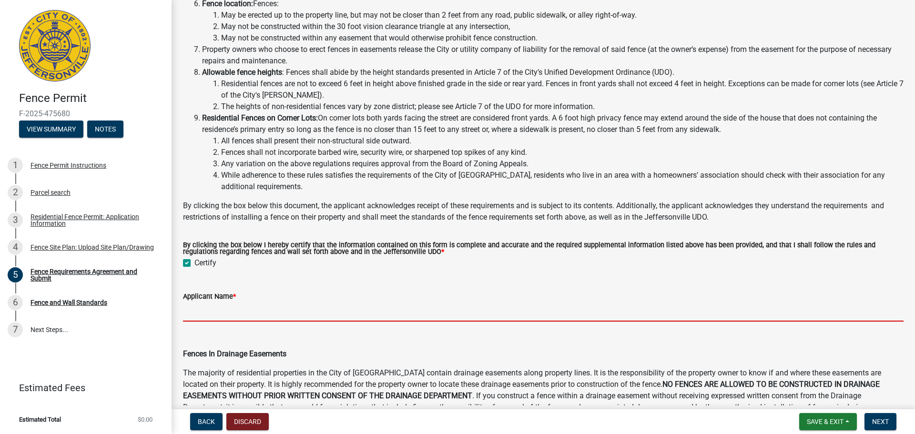
click at [235, 310] on input "Applicant Name *" at bounding box center [543, 312] width 721 height 20
type input "[PERSON_NAME]"
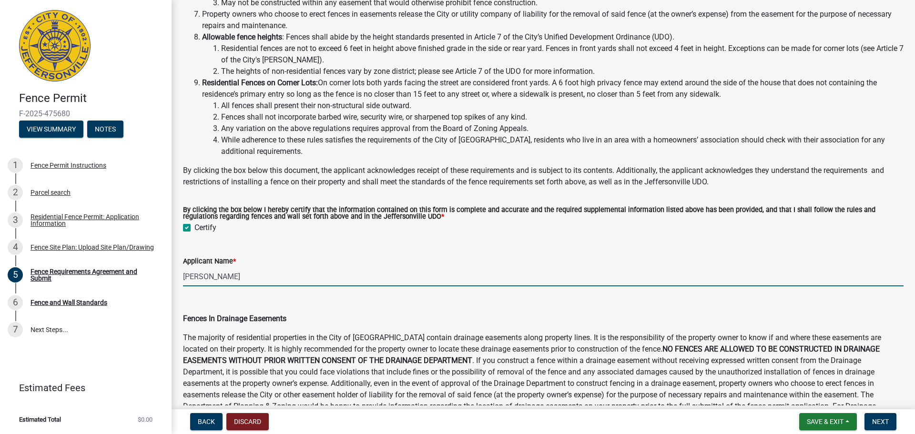
scroll to position [381, 0]
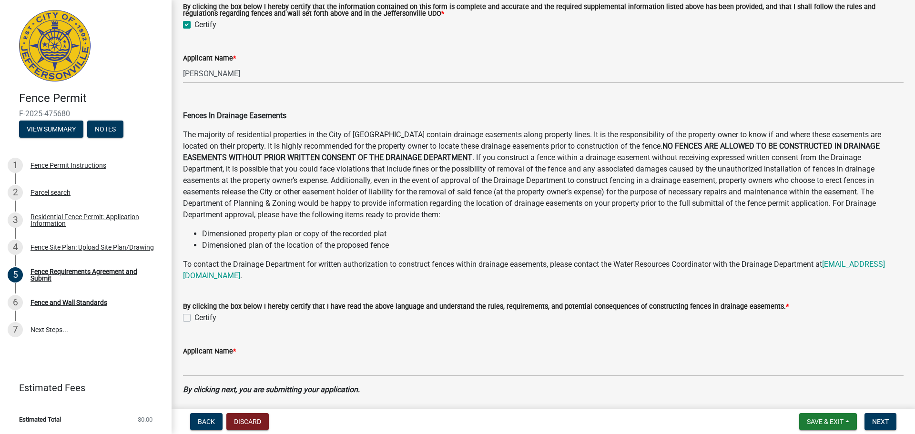
click at [195, 318] on label "Certify" at bounding box center [206, 317] width 22 height 11
click at [195, 318] on input "Certify" at bounding box center [198, 315] width 6 height 6
checkbox input "true"
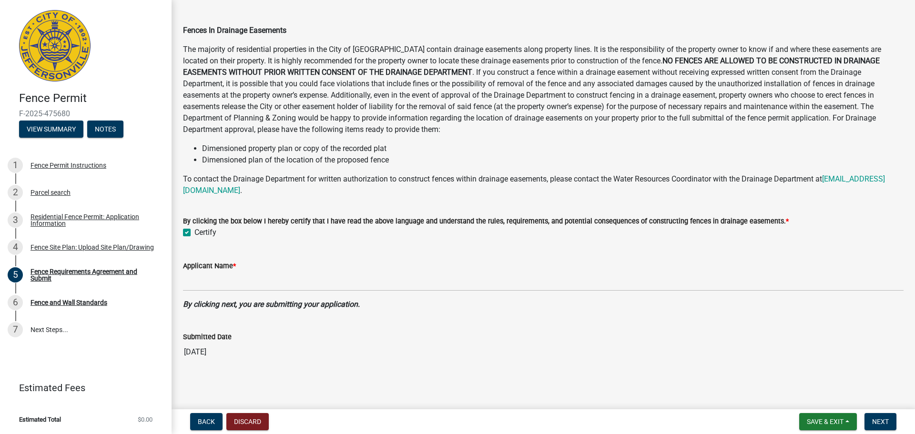
scroll to position [468, 0]
drag, startPoint x: 875, startPoint y: 420, endPoint x: 636, endPoint y: 332, distance: 254.8
click at [875, 420] on span "Next" at bounding box center [881, 422] width 17 height 8
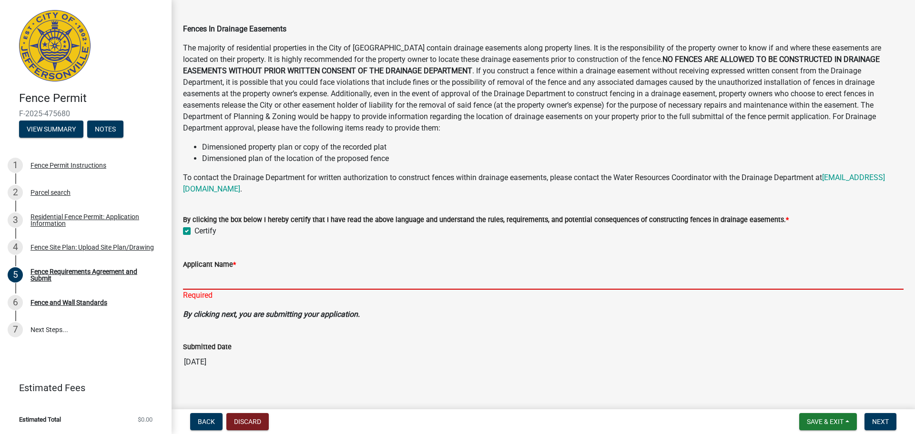
click at [221, 284] on input "Applicant Name *" at bounding box center [543, 280] width 721 height 20
type input "[PERSON_NAME]"
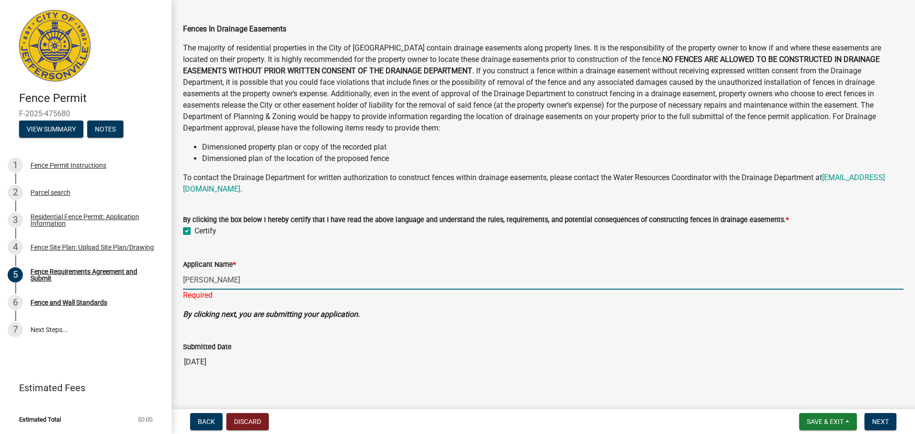
click at [476, 340] on div "Submitted Date [DATE]" at bounding box center [543, 350] width 721 height 44
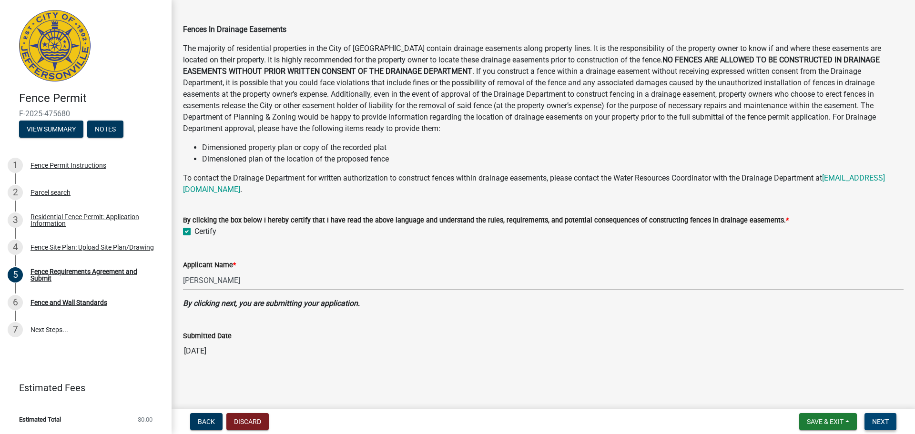
click at [876, 421] on span "Next" at bounding box center [881, 422] width 17 height 8
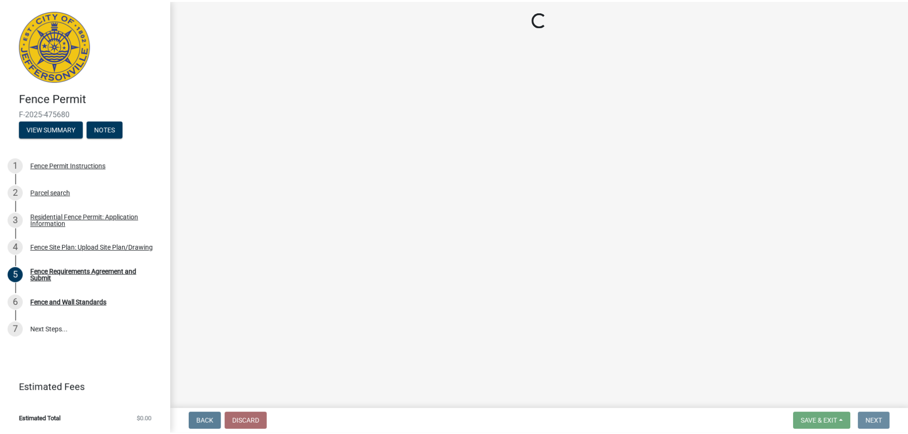
scroll to position [0, 0]
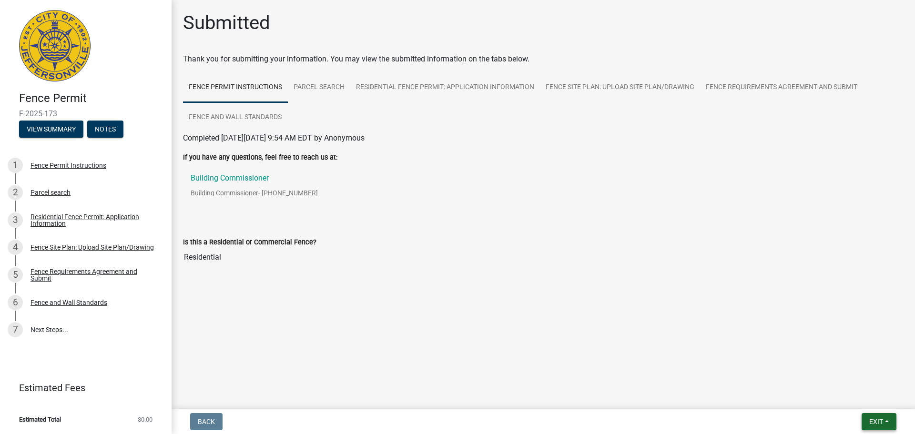
click at [875, 427] on button "Exit" at bounding box center [879, 421] width 35 height 17
click at [860, 400] on button "Save & Exit" at bounding box center [859, 397] width 76 height 23
